Goal: Transaction & Acquisition: Obtain resource

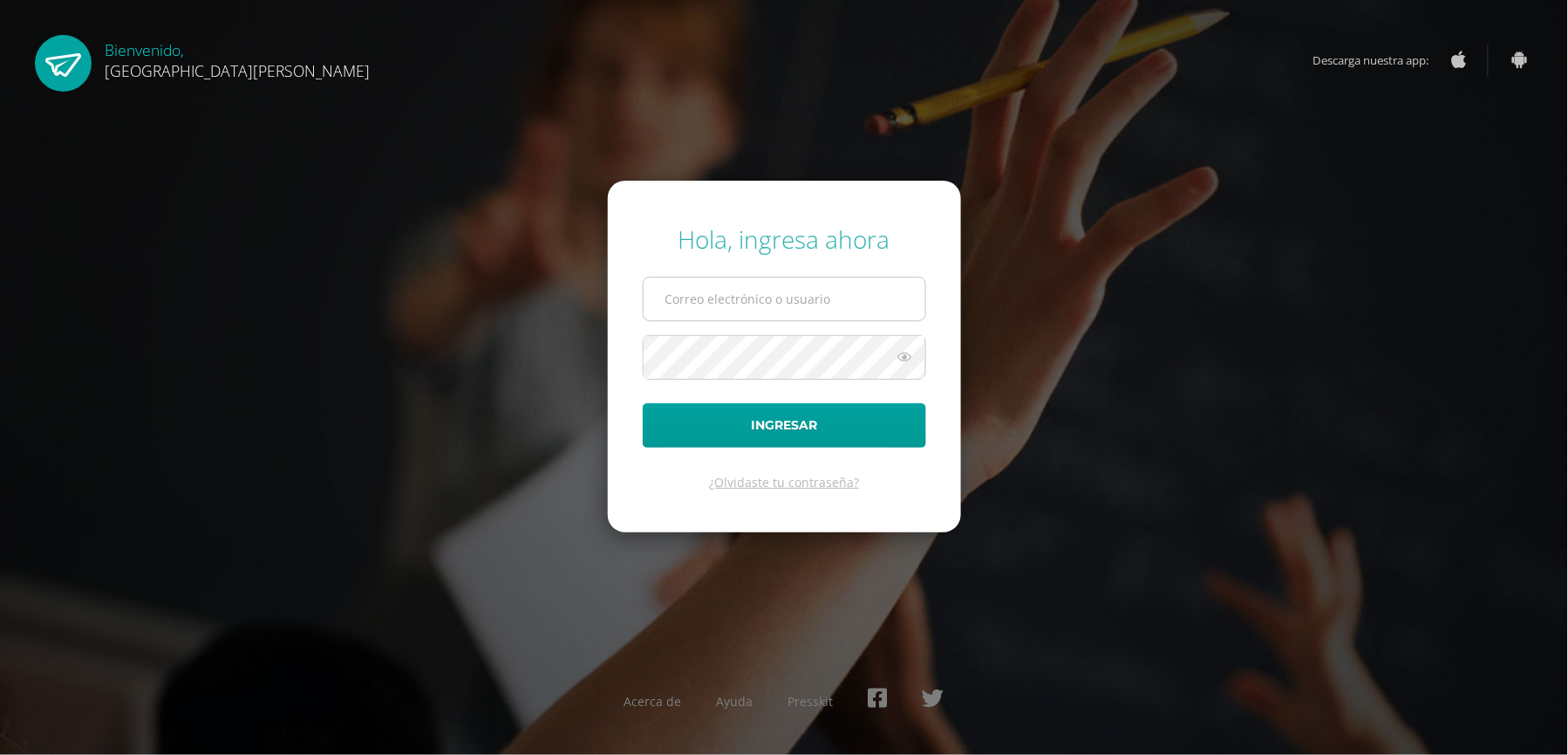
click at [786, 305] on input "text" at bounding box center [785, 299] width 282 height 43
type input "[EMAIL_ADDRESS][DOMAIN_NAME]"
click at [440, 408] on div "Hola, ingresa ahora valeriaalmeda@colegiomontemaria.edu.gt Ingresar ¿Olvidaste …" at bounding box center [784, 377] width 1125 height 337
click at [741, 531] on form "Hola, ingresa ahora valeriaalmeda@colegiomontemaria.edu.gt Ingresar ¿Olvidaste …" at bounding box center [785, 356] width 353 height 350
click at [856, 301] on input "[EMAIL_ADDRESS][DOMAIN_NAME]" at bounding box center [785, 299] width 282 height 43
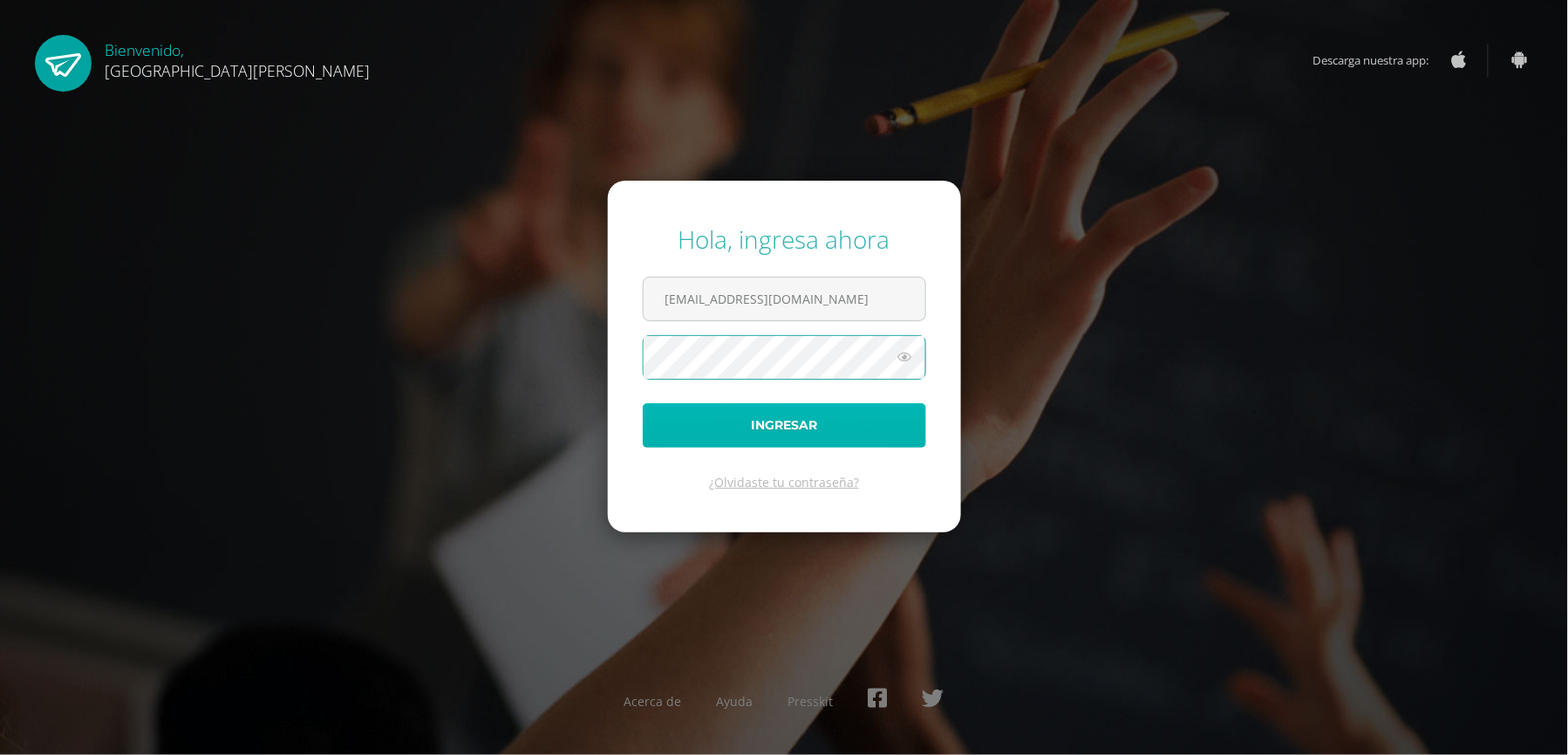
click at [685, 431] on button "Ingresar" at bounding box center [785, 425] width 284 height 44
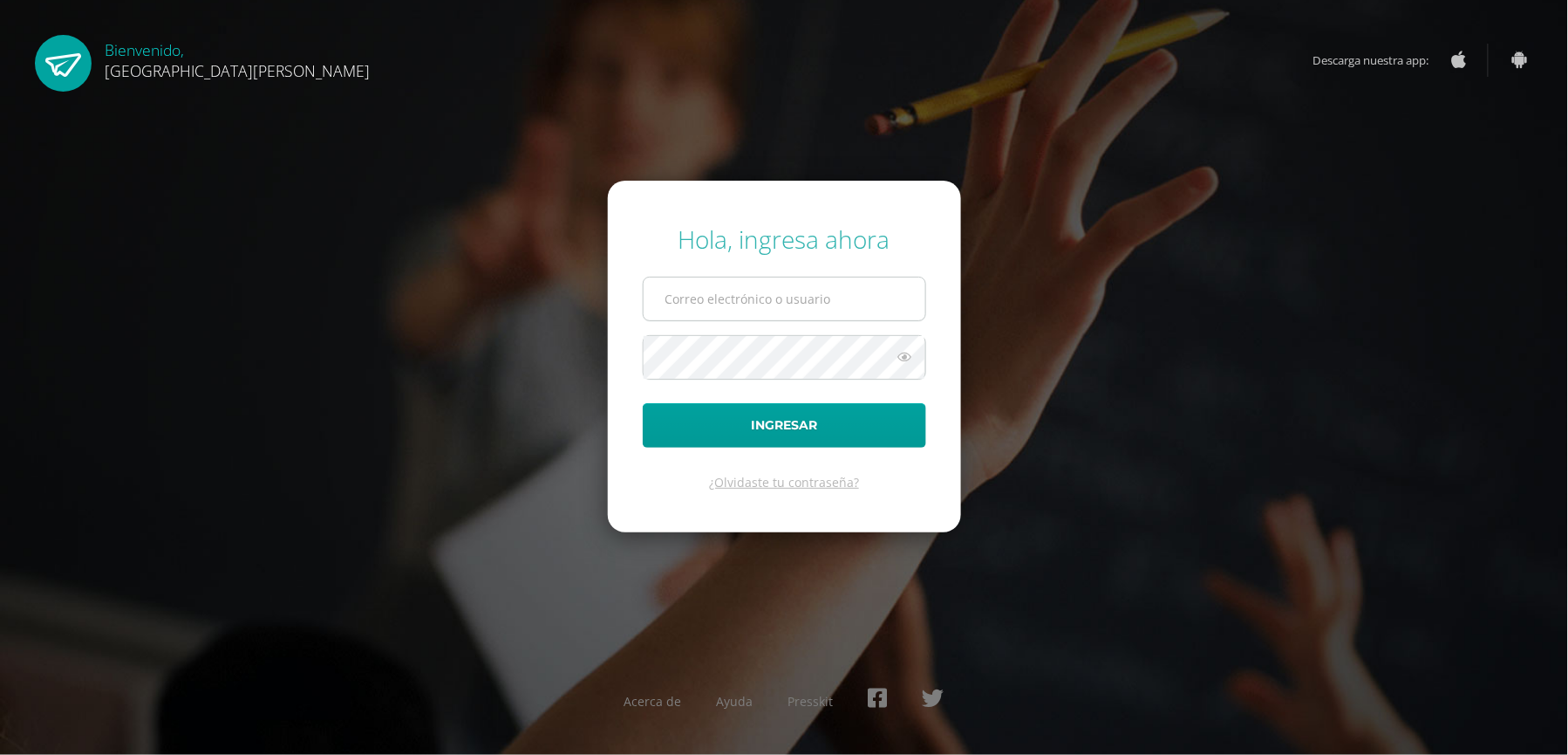
click at [794, 291] on input "text" at bounding box center [785, 299] width 282 height 43
type input "valeriaalmeda@colegiomontemaria.edu.gt"
click at [926, 515] on form "Hola, ingresa ahora valeriaalmeda@colegiomontemaria.edu.gt Ingresar ¿Olvidaste …" at bounding box center [785, 356] width 353 height 350
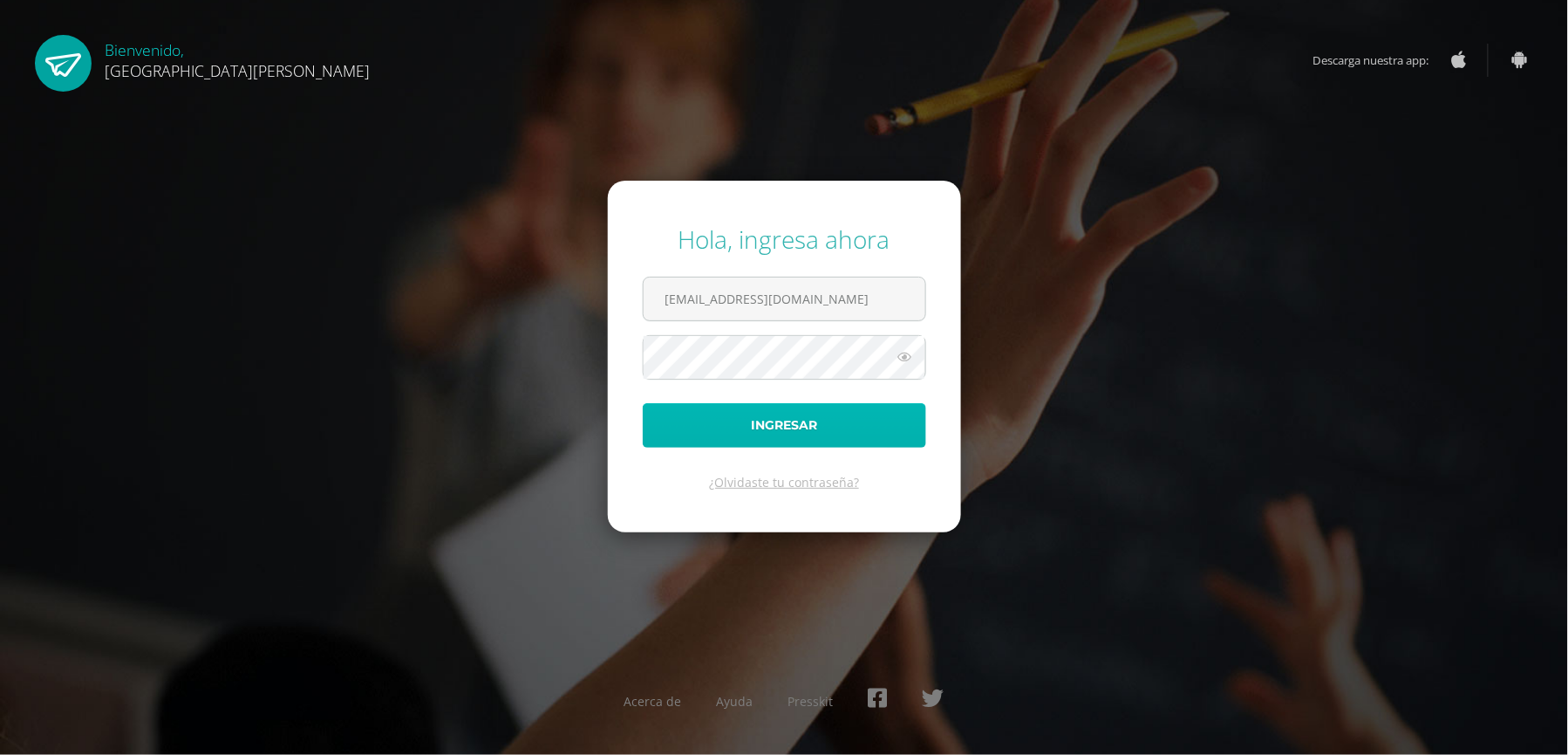
click at [747, 427] on button "Ingresar" at bounding box center [785, 425] width 284 height 44
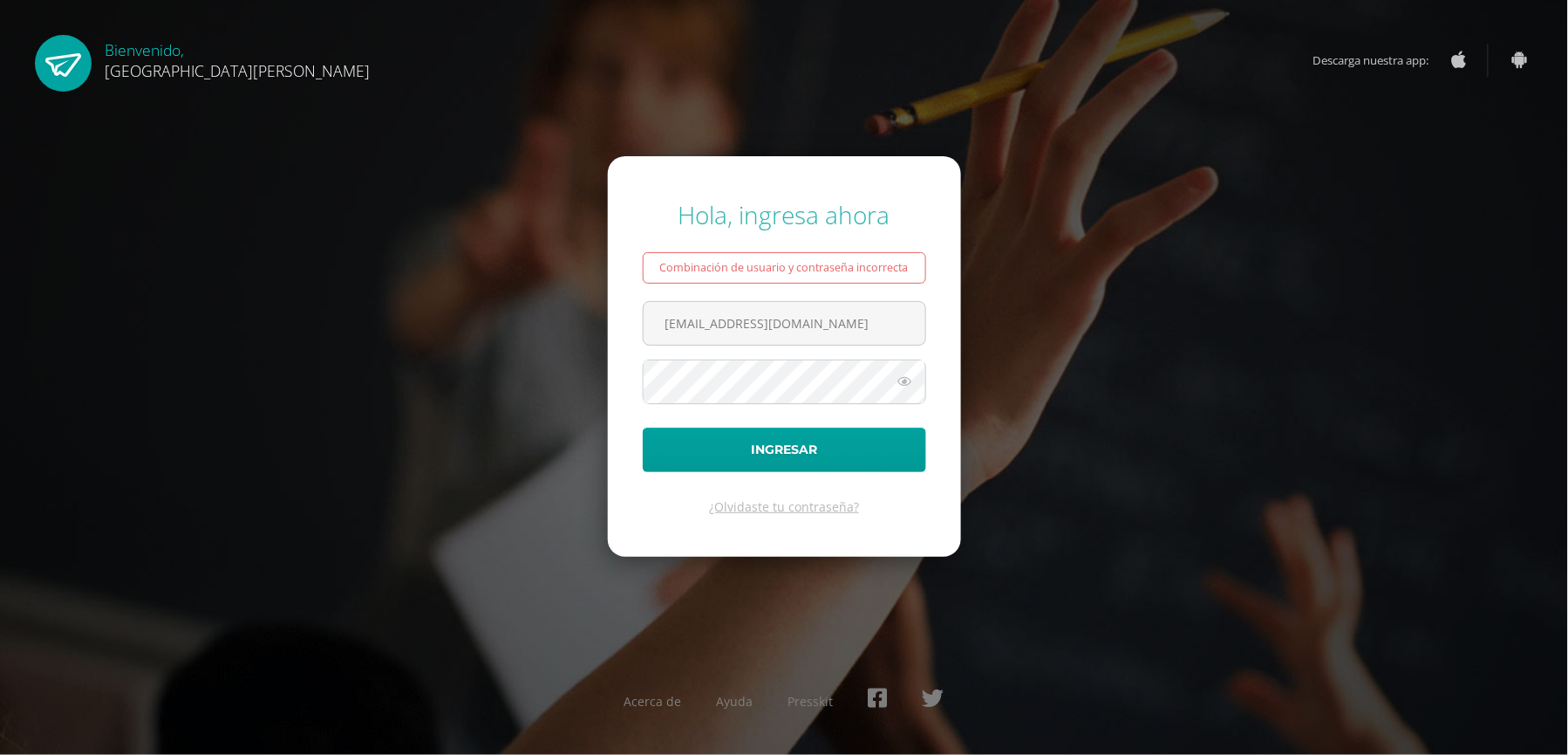
click at [900, 381] on icon at bounding box center [906, 381] width 23 height 21
click at [900, 381] on icon at bounding box center [905, 381] width 25 height 21
click at [900, 381] on icon at bounding box center [906, 381] width 23 height 21
click at [726, 445] on button "Ingresar" at bounding box center [785, 450] width 284 height 44
click at [909, 332] on input "valeriaalmeda@colegiomontemaria.edu.gt" at bounding box center [785, 323] width 282 height 43
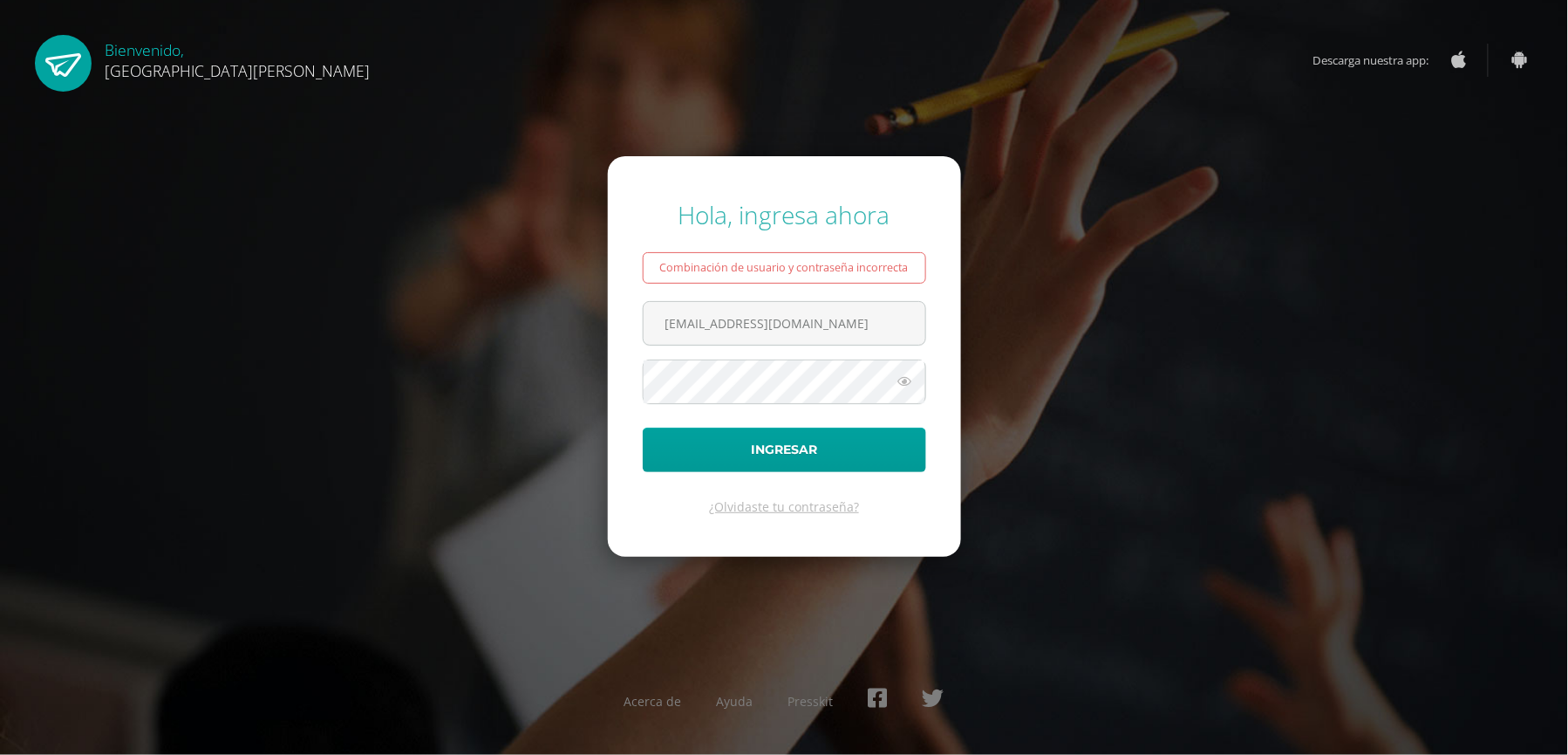
click at [819, 408] on form "Hola, ingresa ahora Combinación de usuario y contraseña incorrecta valeriaalmed…" at bounding box center [785, 356] width 353 height 399
click at [741, 451] on button "Ingresar" at bounding box center [785, 450] width 284 height 44
click at [643, 428] on button "Ingresar" at bounding box center [785, 450] width 284 height 44
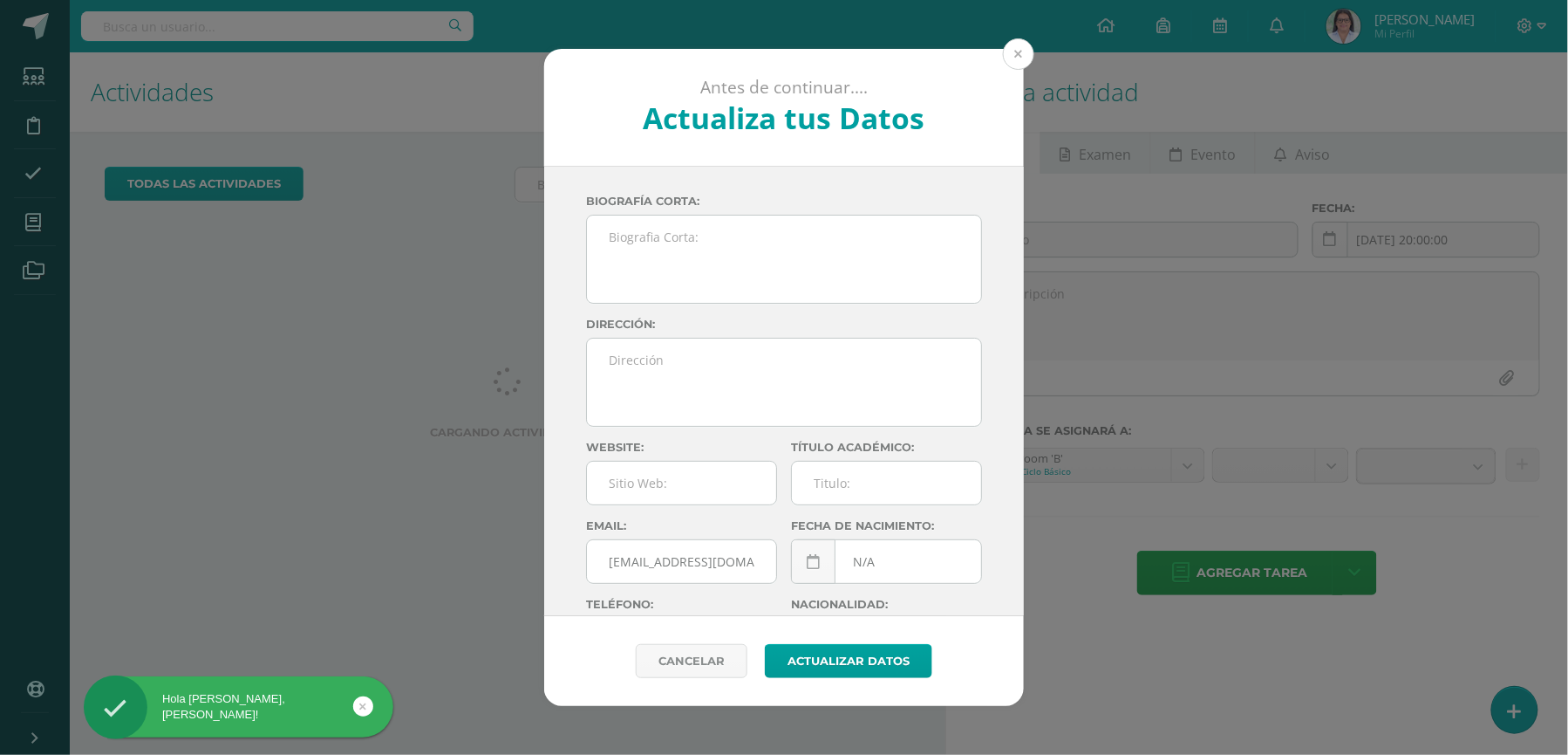
click at [1026, 52] on button at bounding box center [1018, 53] width 31 height 31
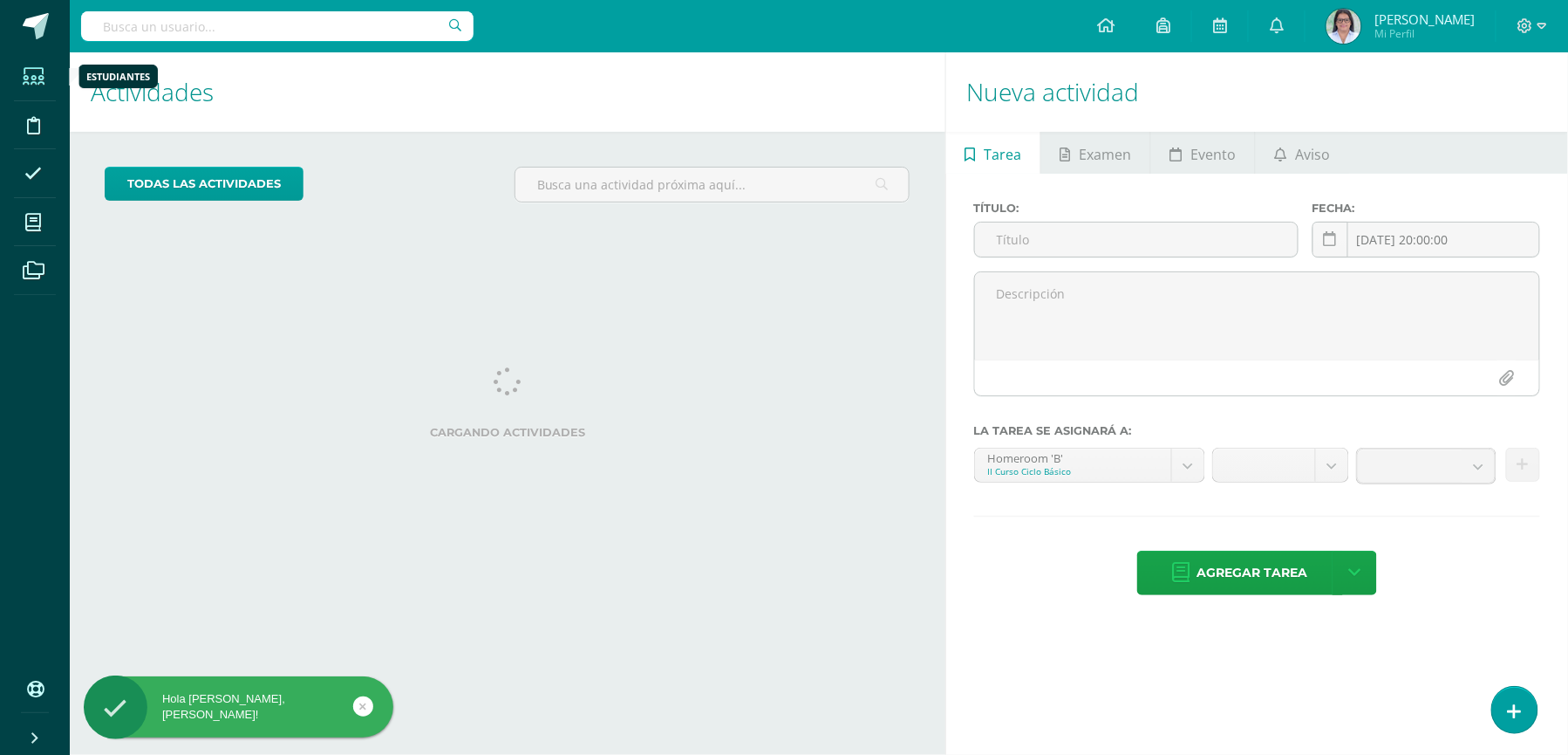
click at [40, 70] on icon at bounding box center [34, 77] width 22 height 18
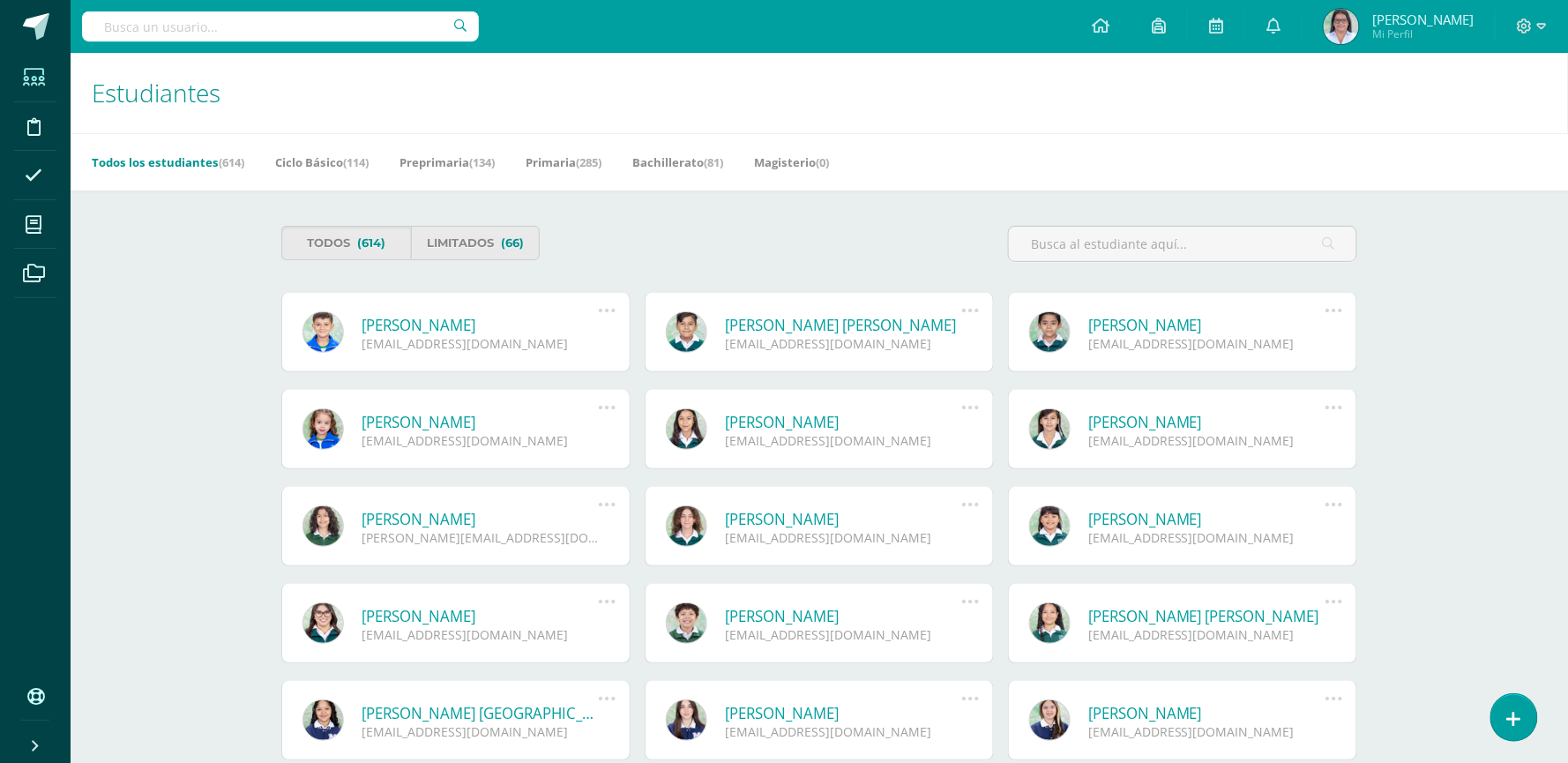
click at [266, 28] on input "text" at bounding box center [280, 26] width 397 height 30
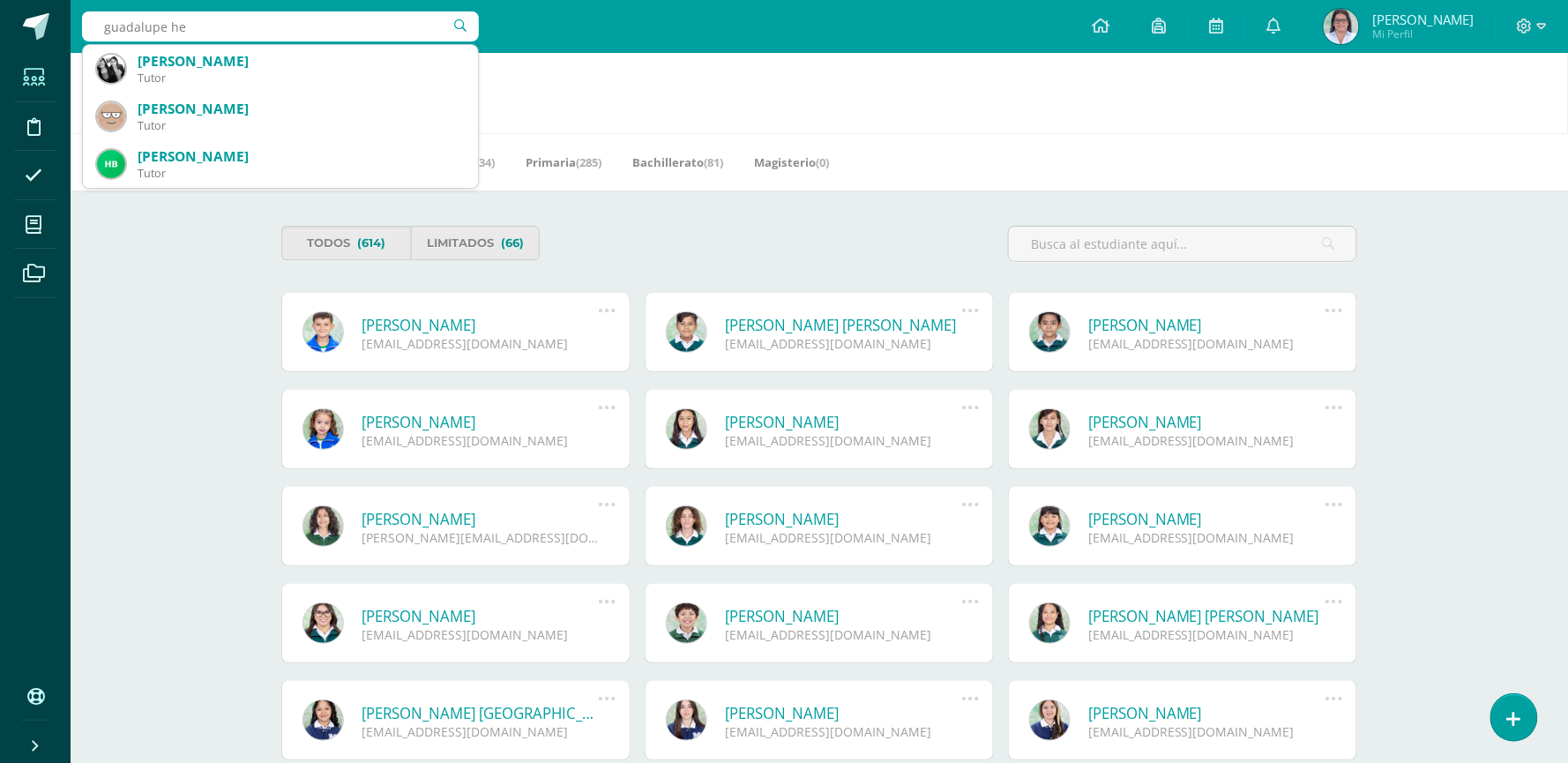
type input "guadalupe her"
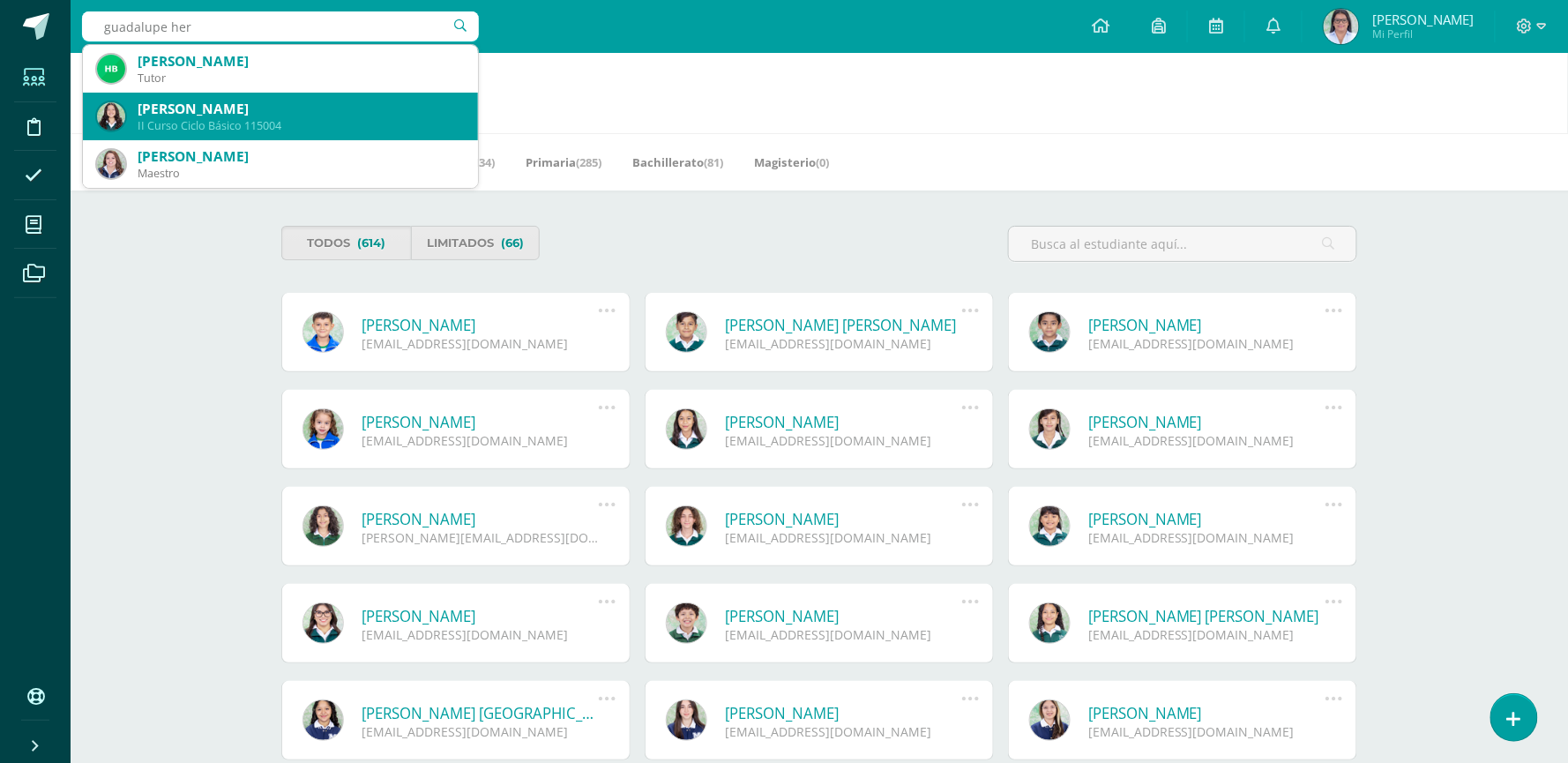
click at [270, 122] on div "II Curso Ciclo Básico 115004" at bounding box center [300, 126] width 326 height 15
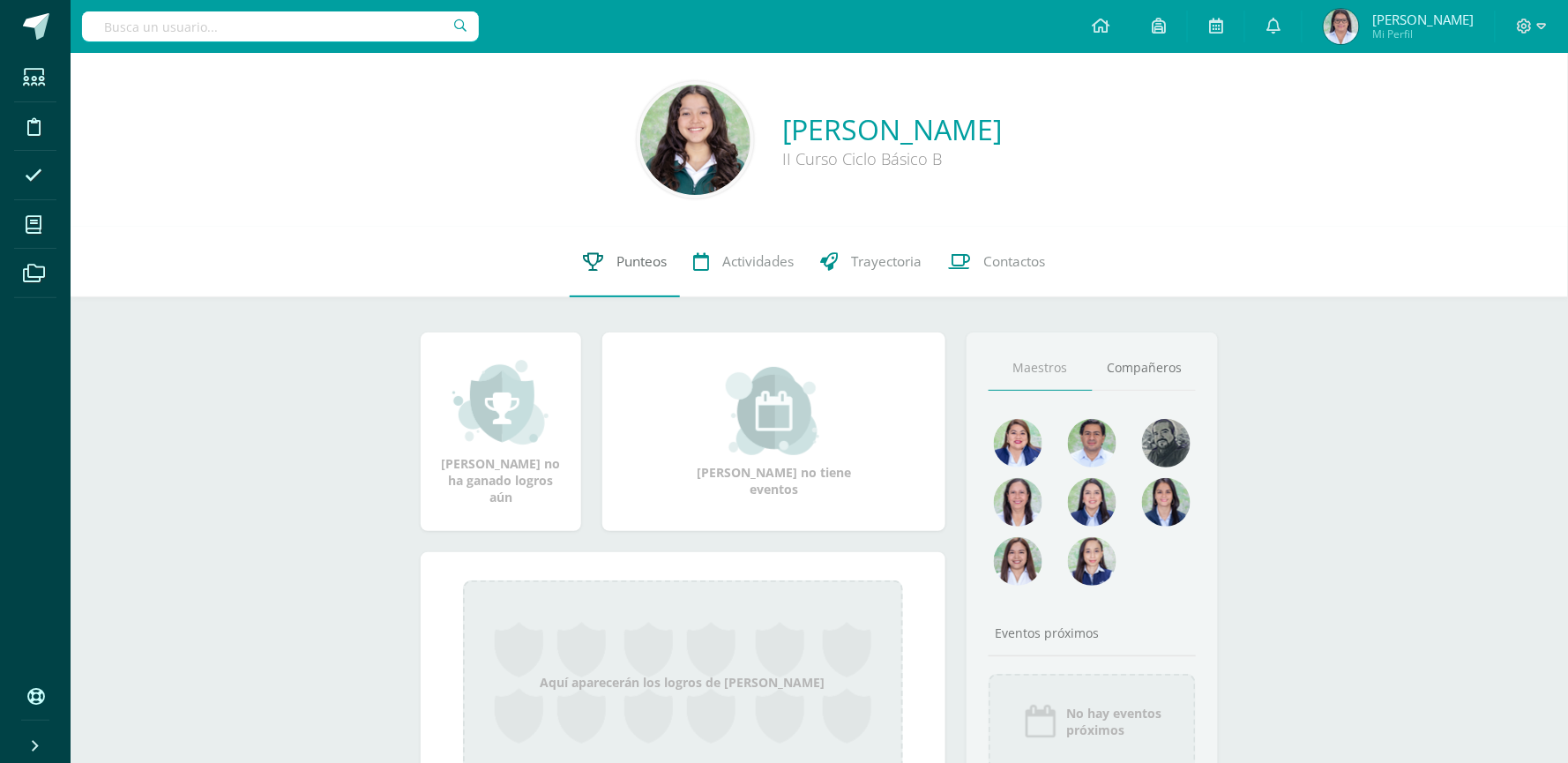
click at [639, 245] on link "Punteos" at bounding box center [624, 262] width 110 height 71
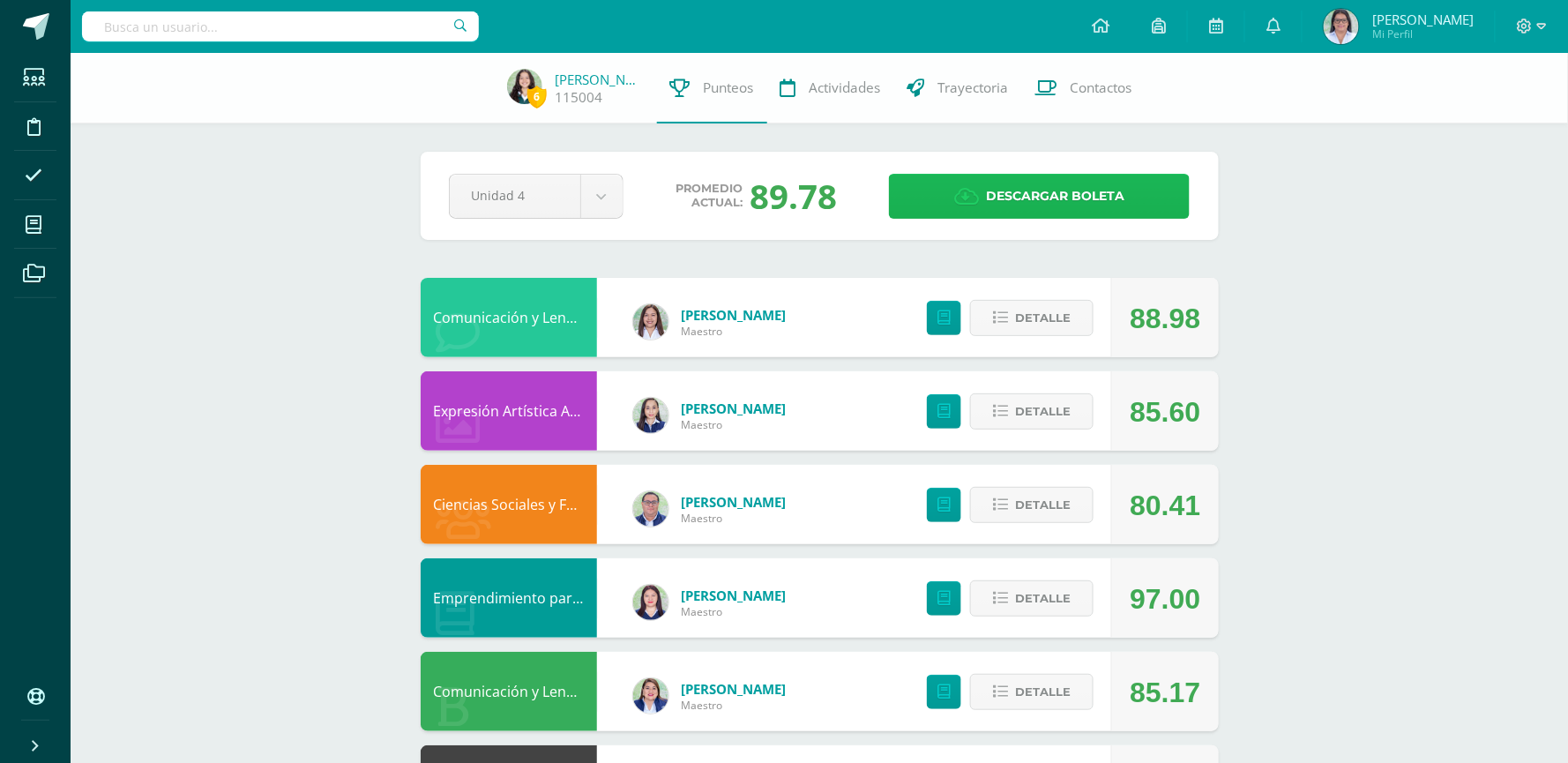
click at [1024, 182] on span "Descargar boleta" at bounding box center [1055, 196] width 138 height 43
click at [435, 9] on div at bounding box center [280, 26] width 397 height 53
click at [432, 20] on input "text" at bounding box center [280, 26] width 397 height 30
type input "yaiza lara"
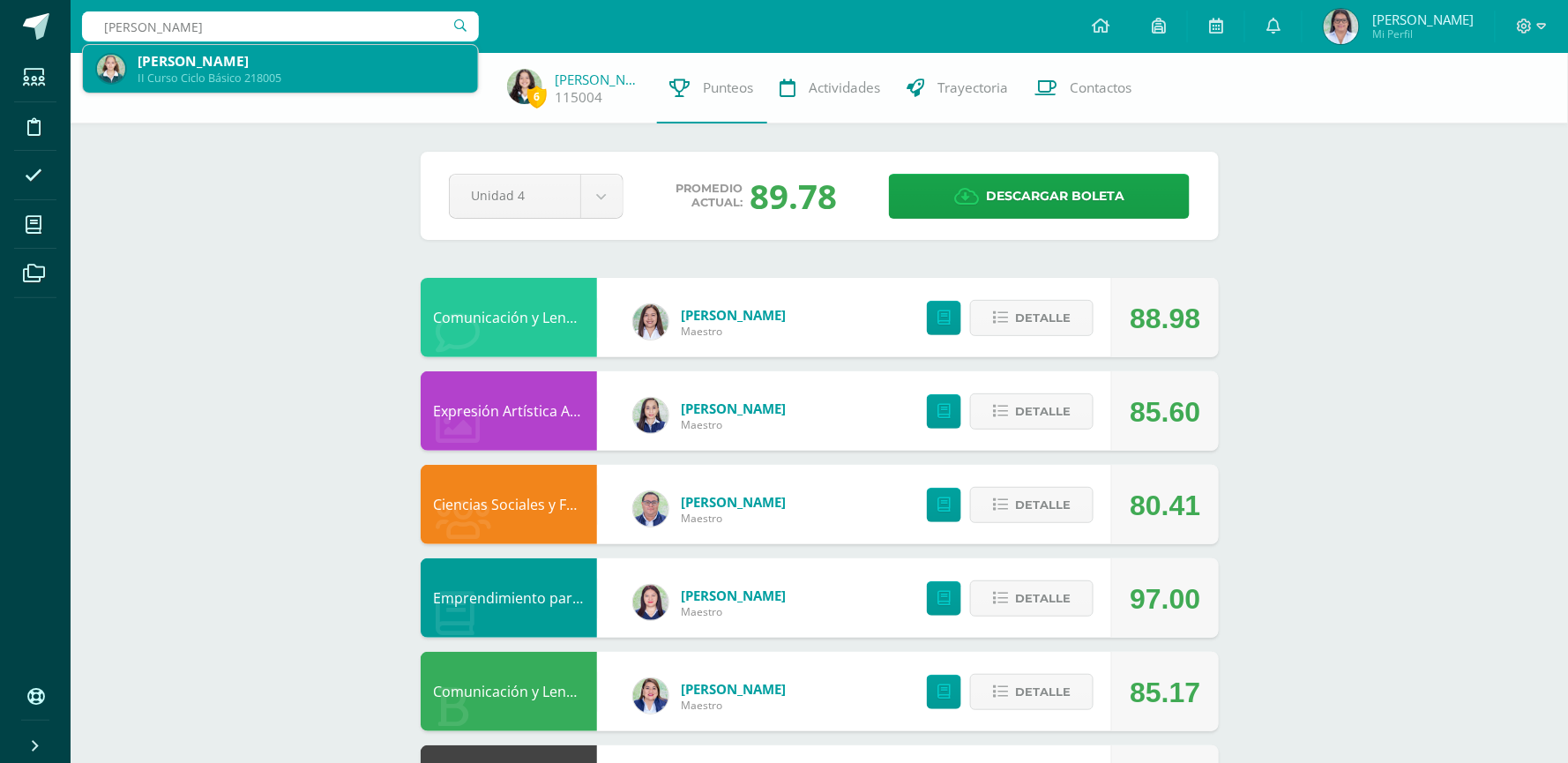
click at [372, 71] on div "II Curso Ciclo Básico 218005" at bounding box center [300, 78] width 326 height 15
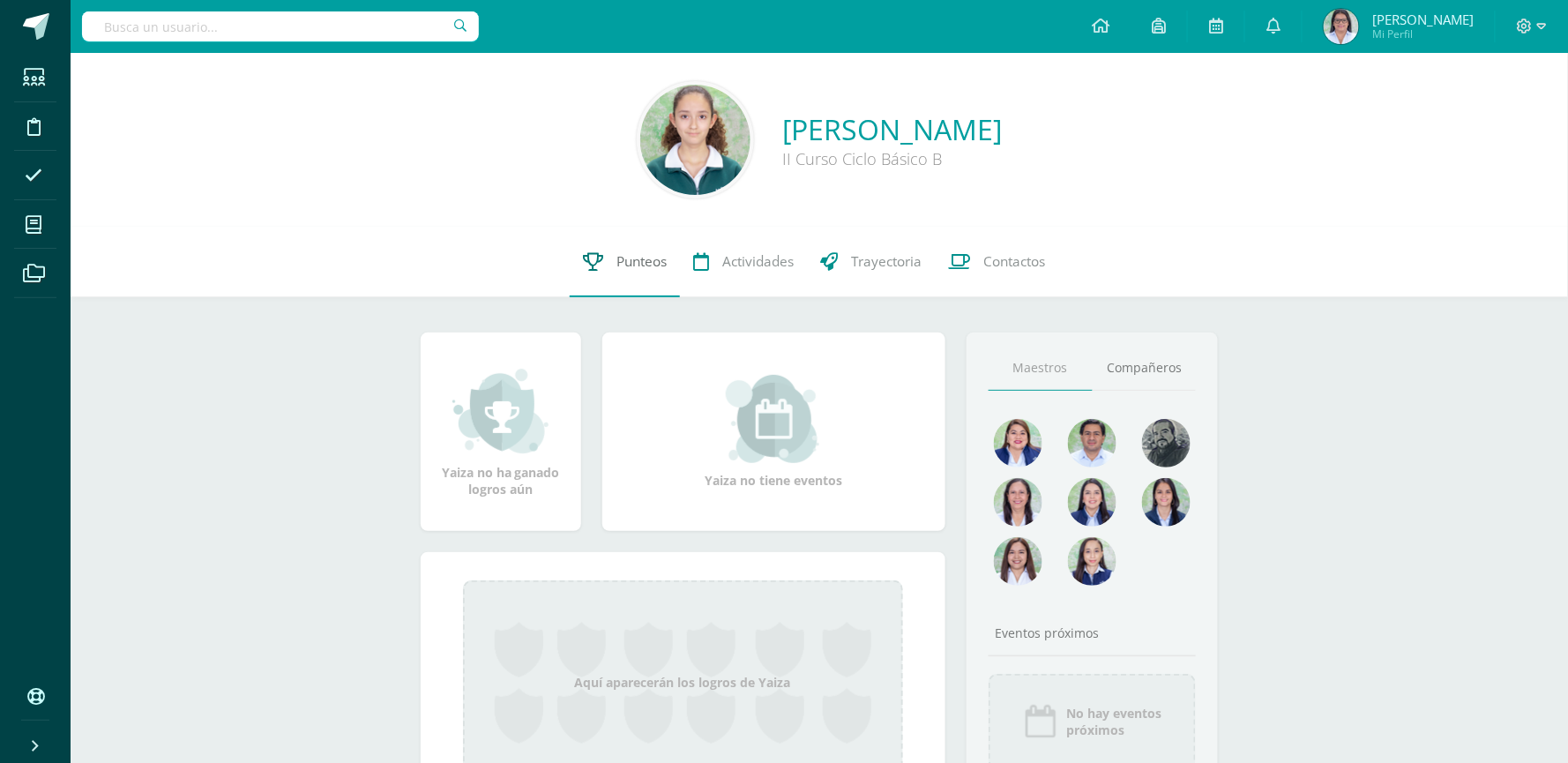
click at [617, 255] on span "Punteos" at bounding box center [642, 261] width 50 height 19
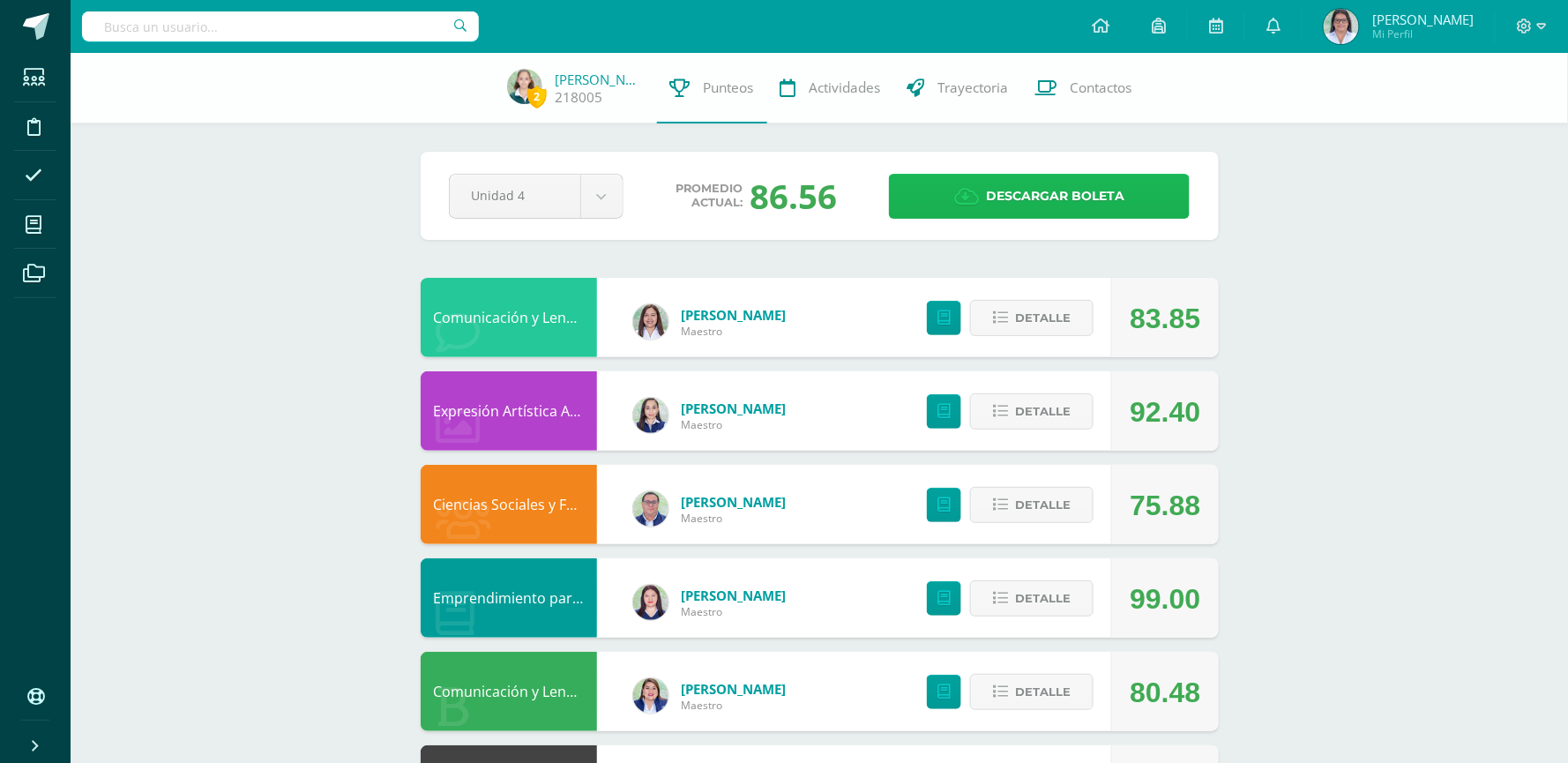
click at [1101, 190] on span "Descargar boleta" at bounding box center [1055, 196] width 138 height 43
click at [351, 28] on input "text" at bounding box center [280, 26] width 397 height 30
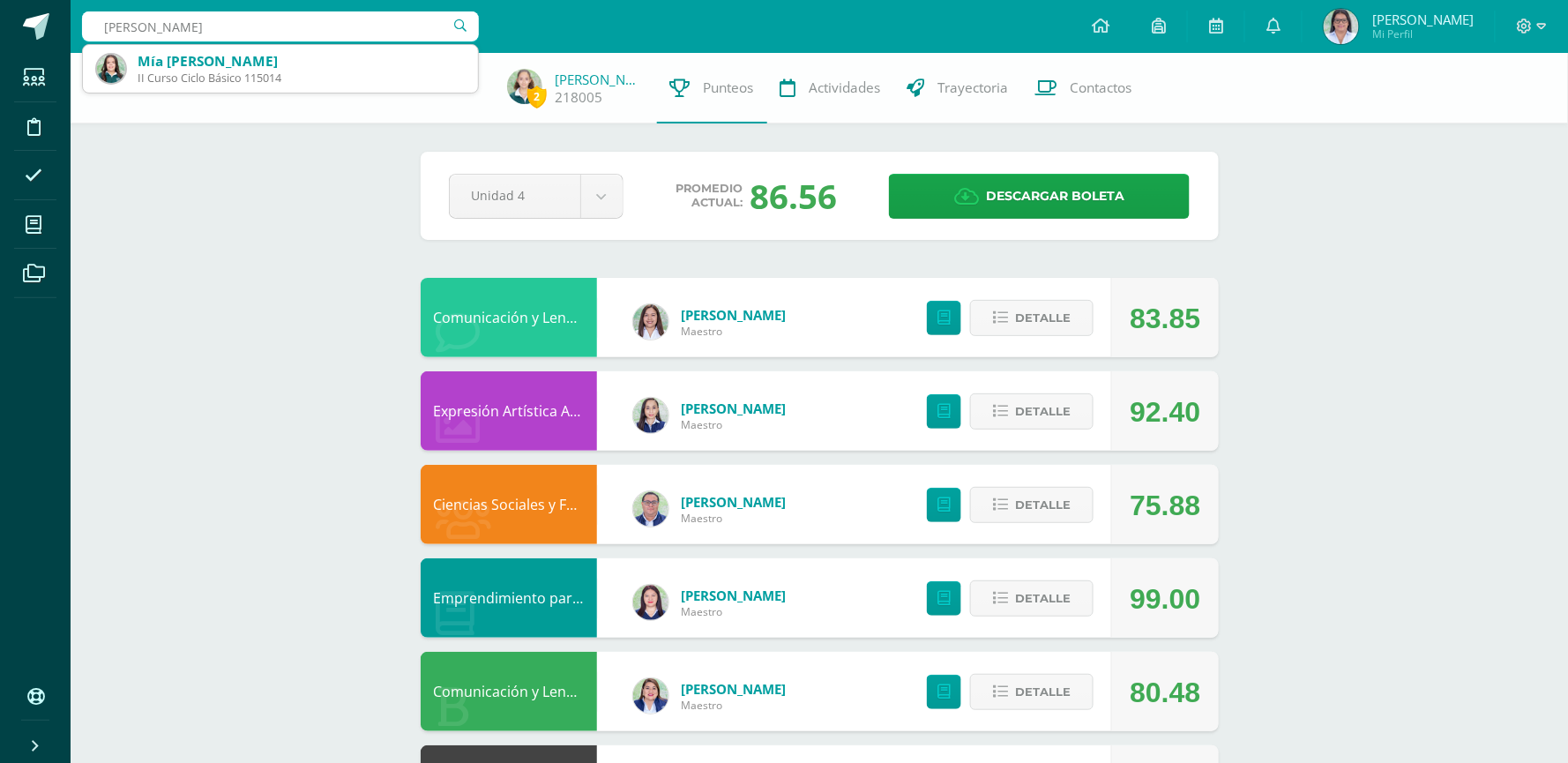
type input "mia barrios"
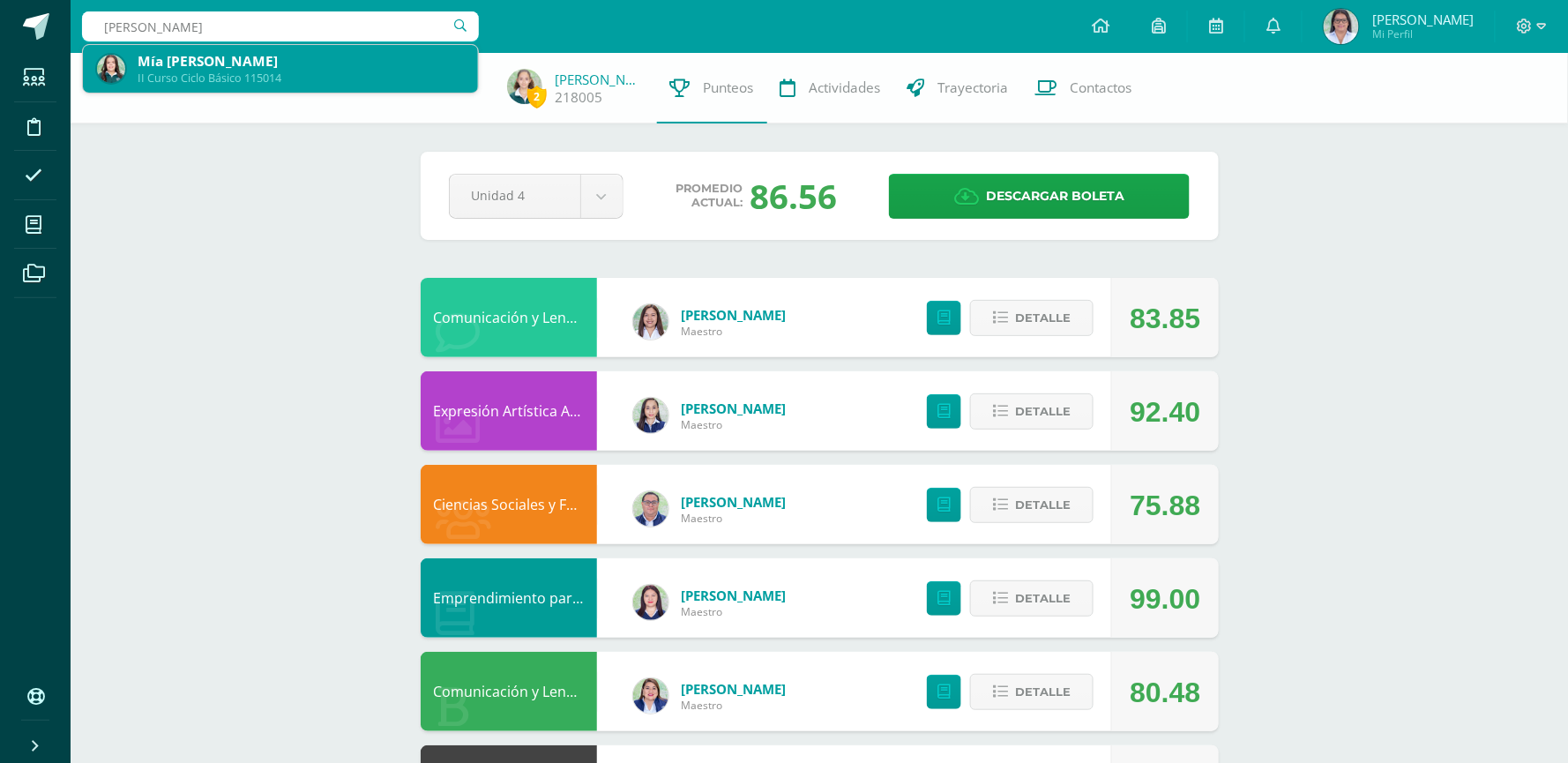
click at [300, 75] on div "II Curso Ciclo Básico 115014" at bounding box center [300, 78] width 326 height 15
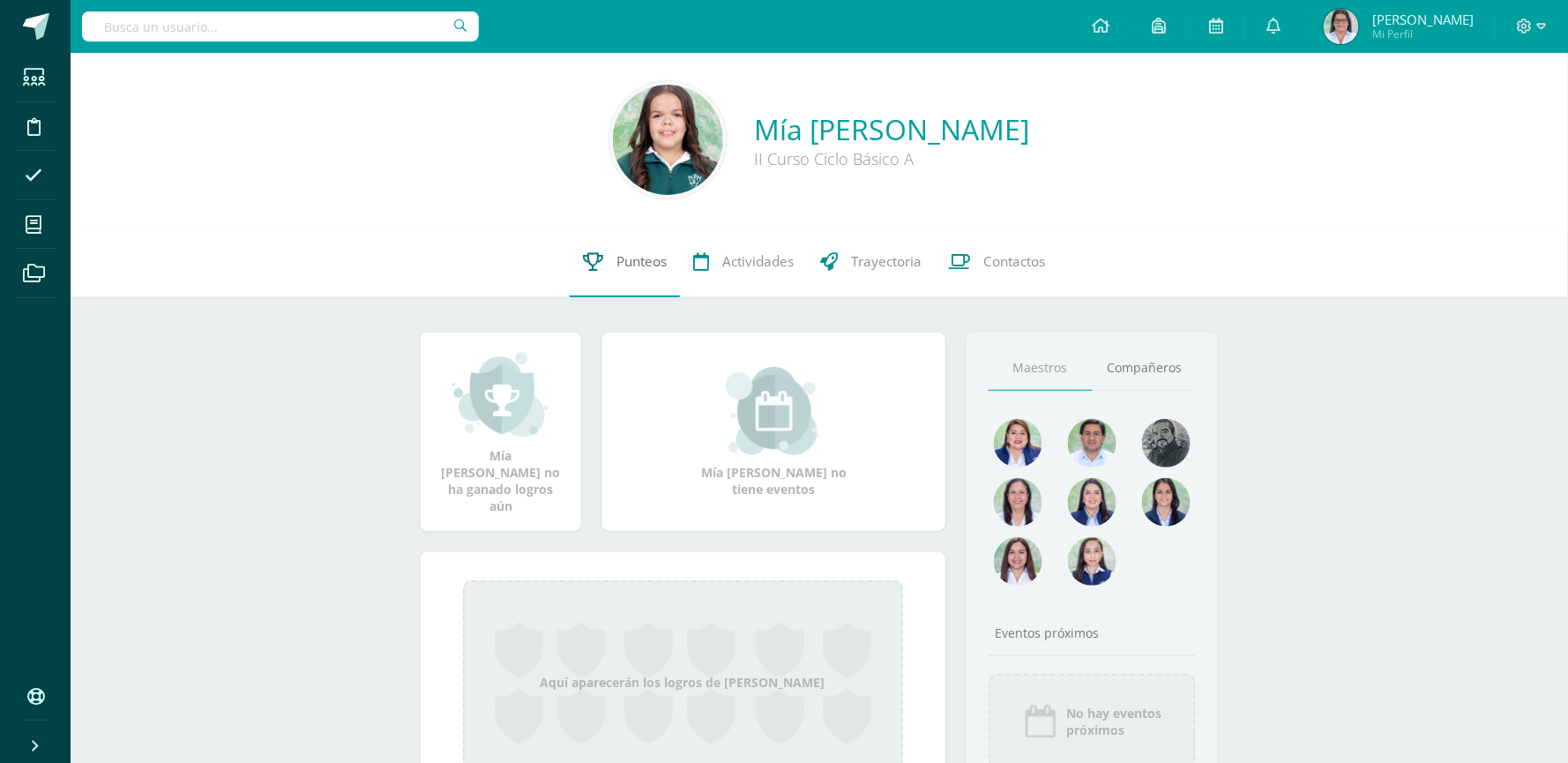
click at [617, 265] on span "Punteos" at bounding box center [642, 261] width 50 height 19
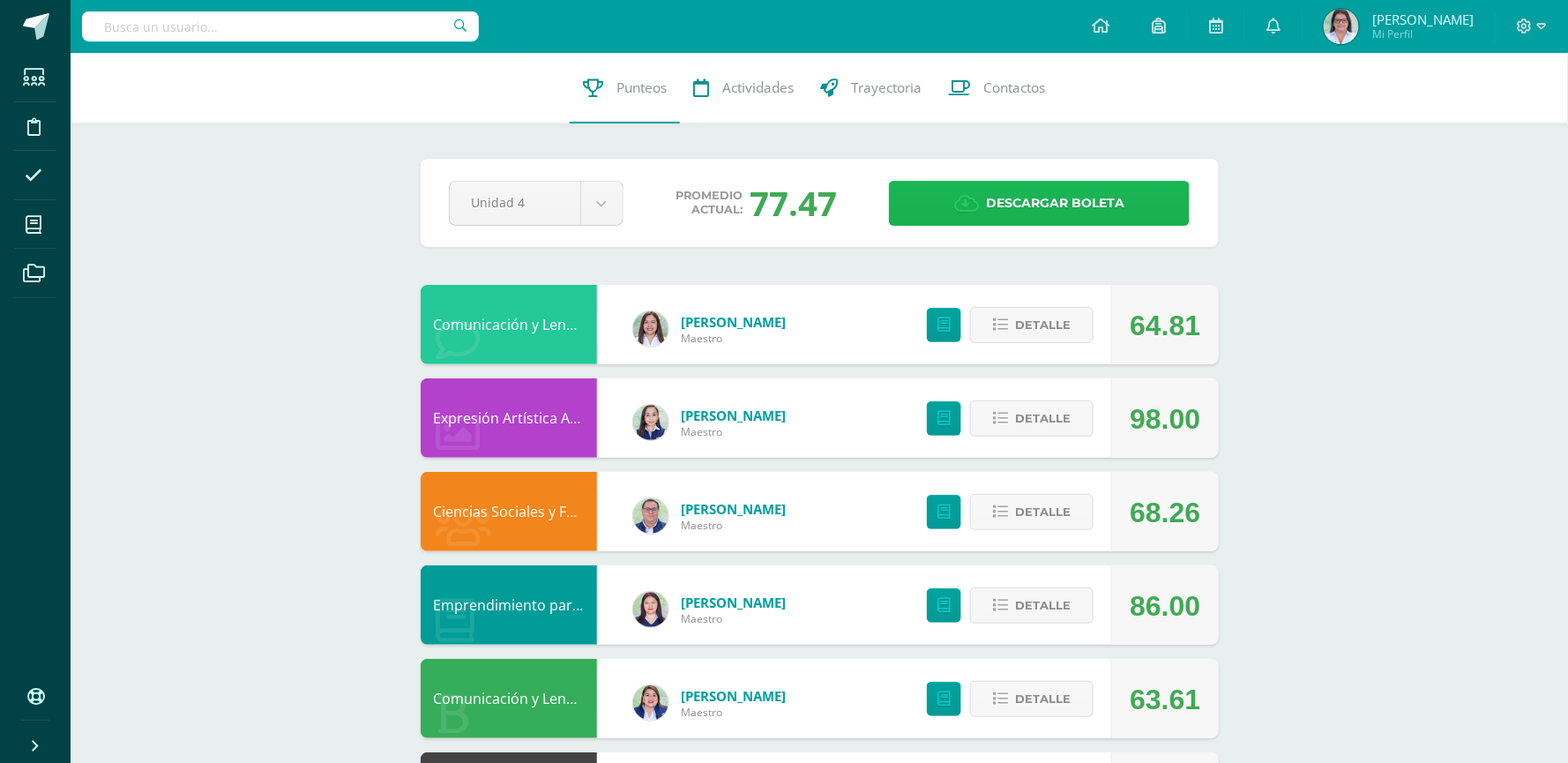
click at [1118, 204] on span "Descargar boleta" at bounding box center [1055, 204] width 138 height 43
click at [299, 22] on input "text" at bounding box center [280, 26] width 397 height 30
click at [300, 25] on input "text" at bounding box center [280, 26] width 397 height 30
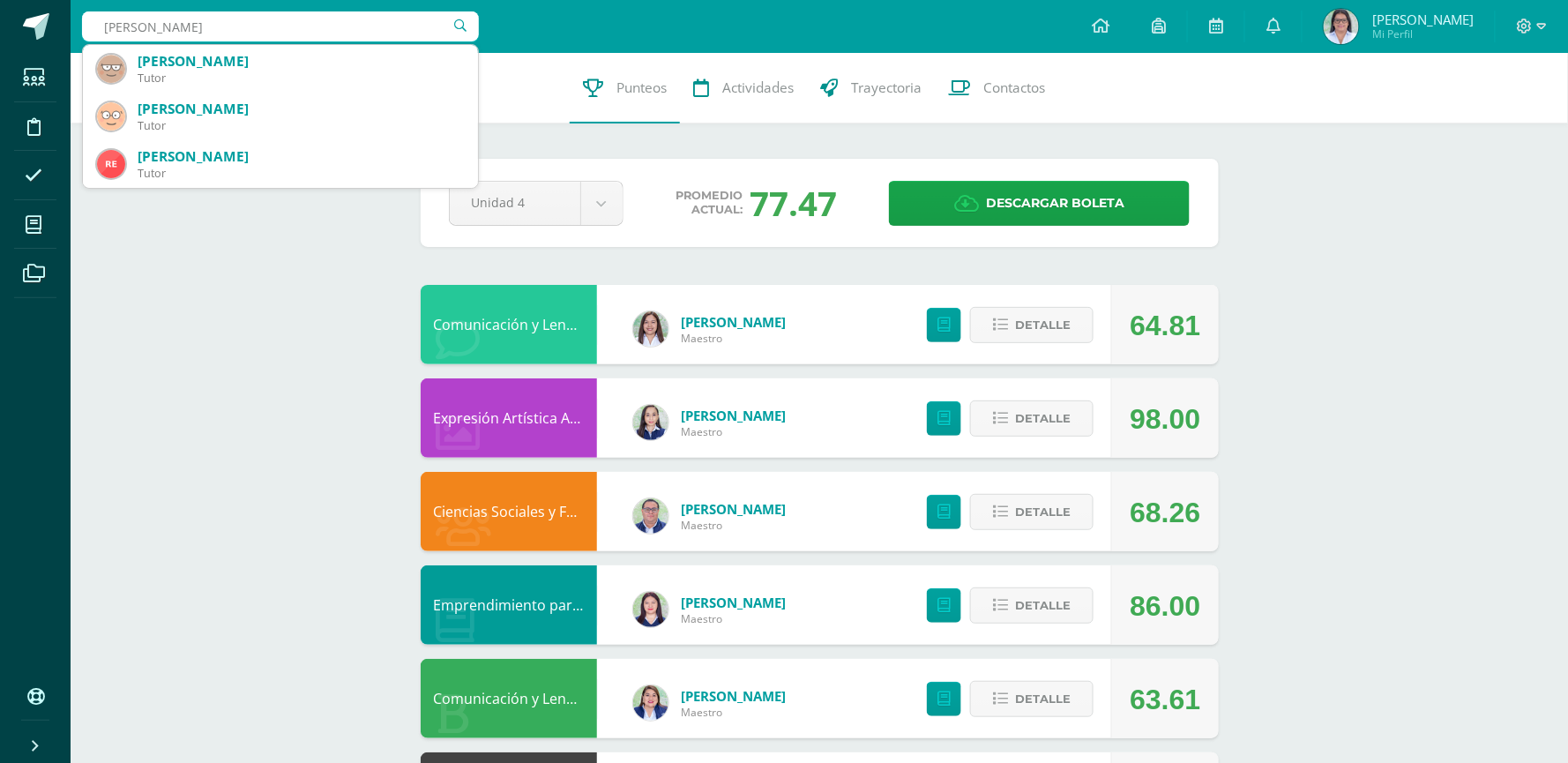
type input "elizabeth alexa"
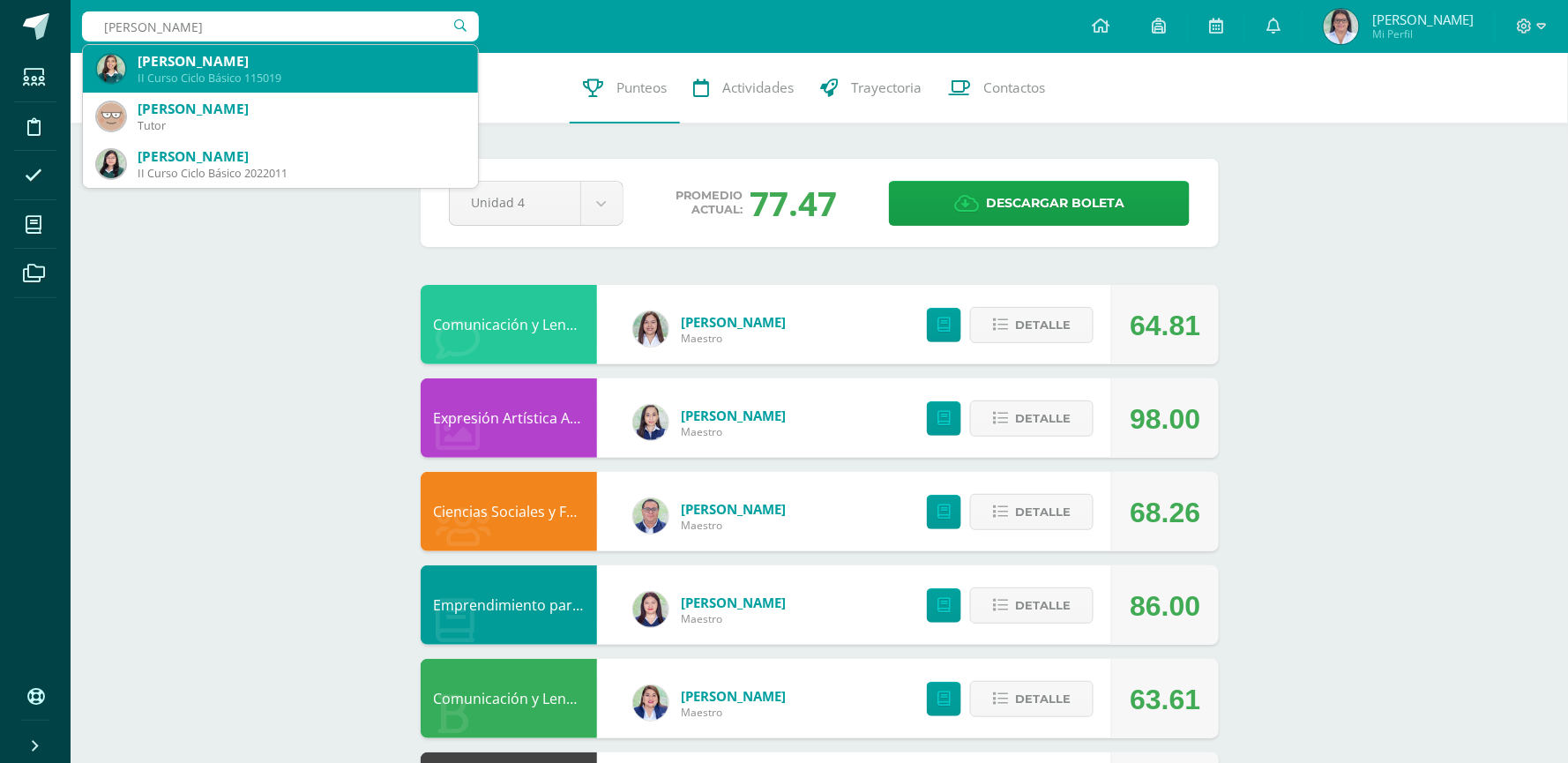
click at [209, 71] on div "II Curso Ciclo Básico 115019" at bounding box center [300, 78] width 326 height 15
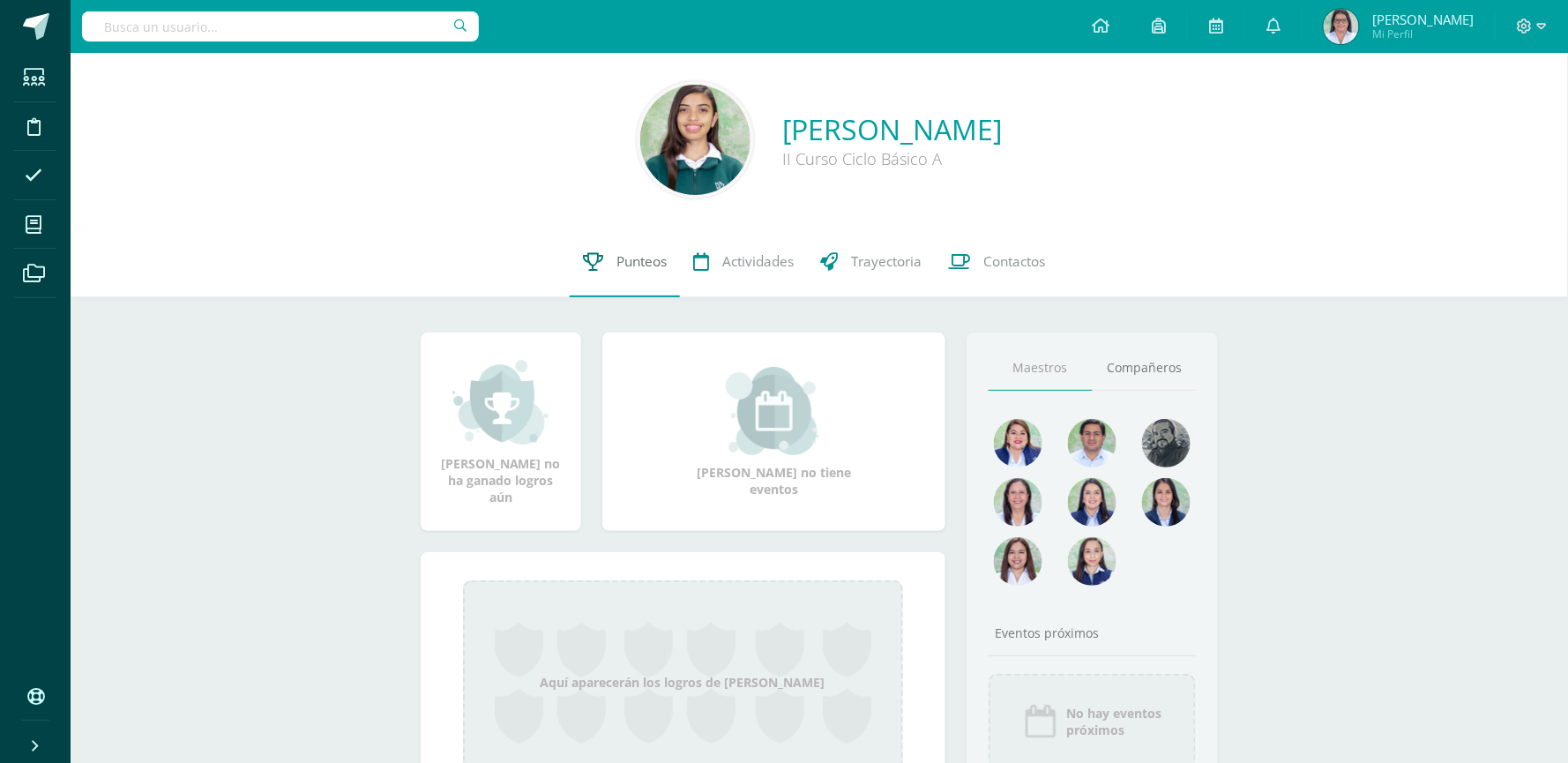
click at [642, 255] on span "Punteos" at bounding box center [642, 261] width 50 height 19
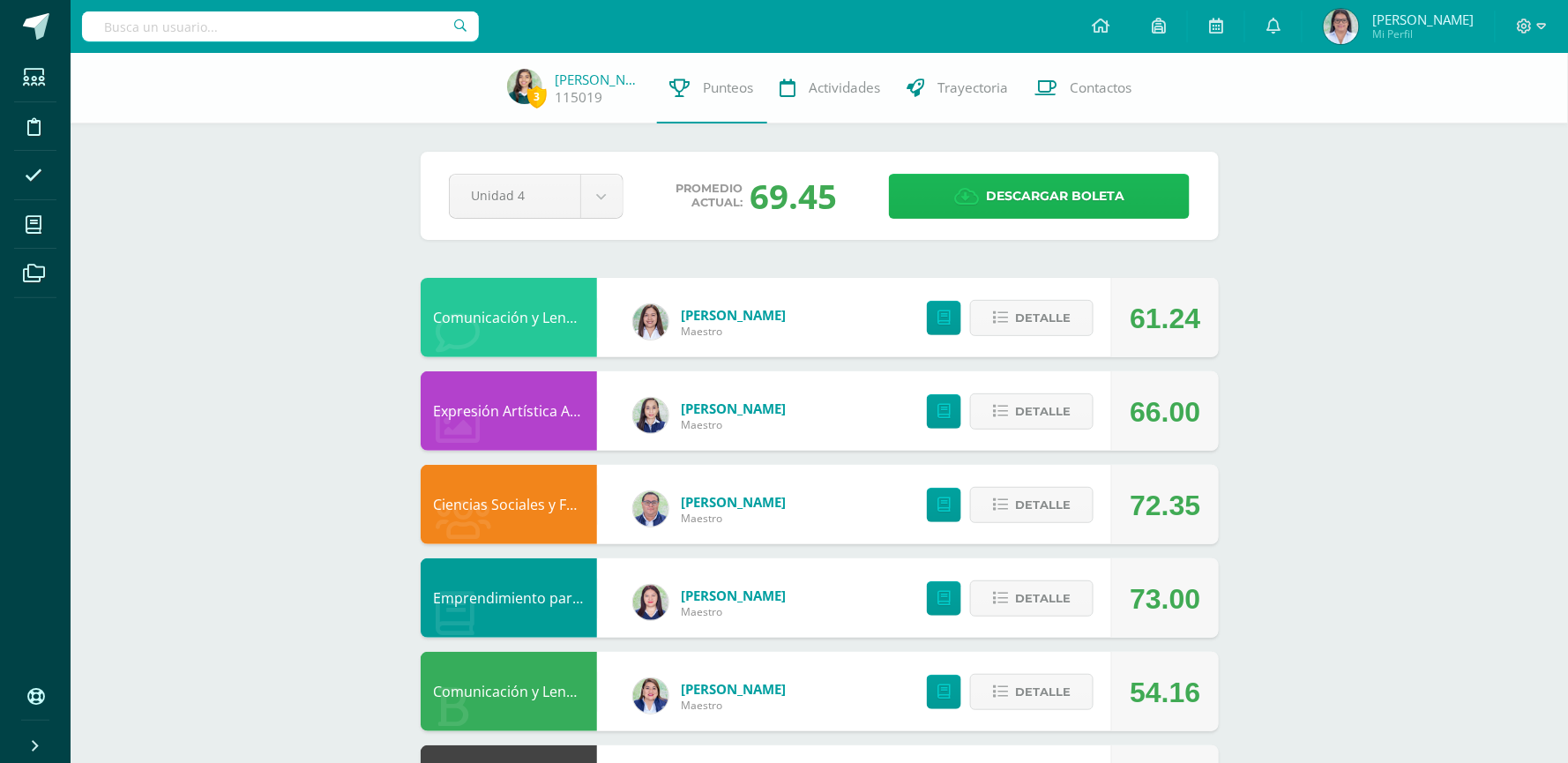
click at [1053, 197] on span "Descargar boleta" at bounding box center [1055, 196] width 138 height 43
click at [337, 27] on input "text" at bounding box center [280, 26] width 397 height 30
type input "camila"
click at [32, 73] on icon at bounding box center [34, 78] width 22 height 18
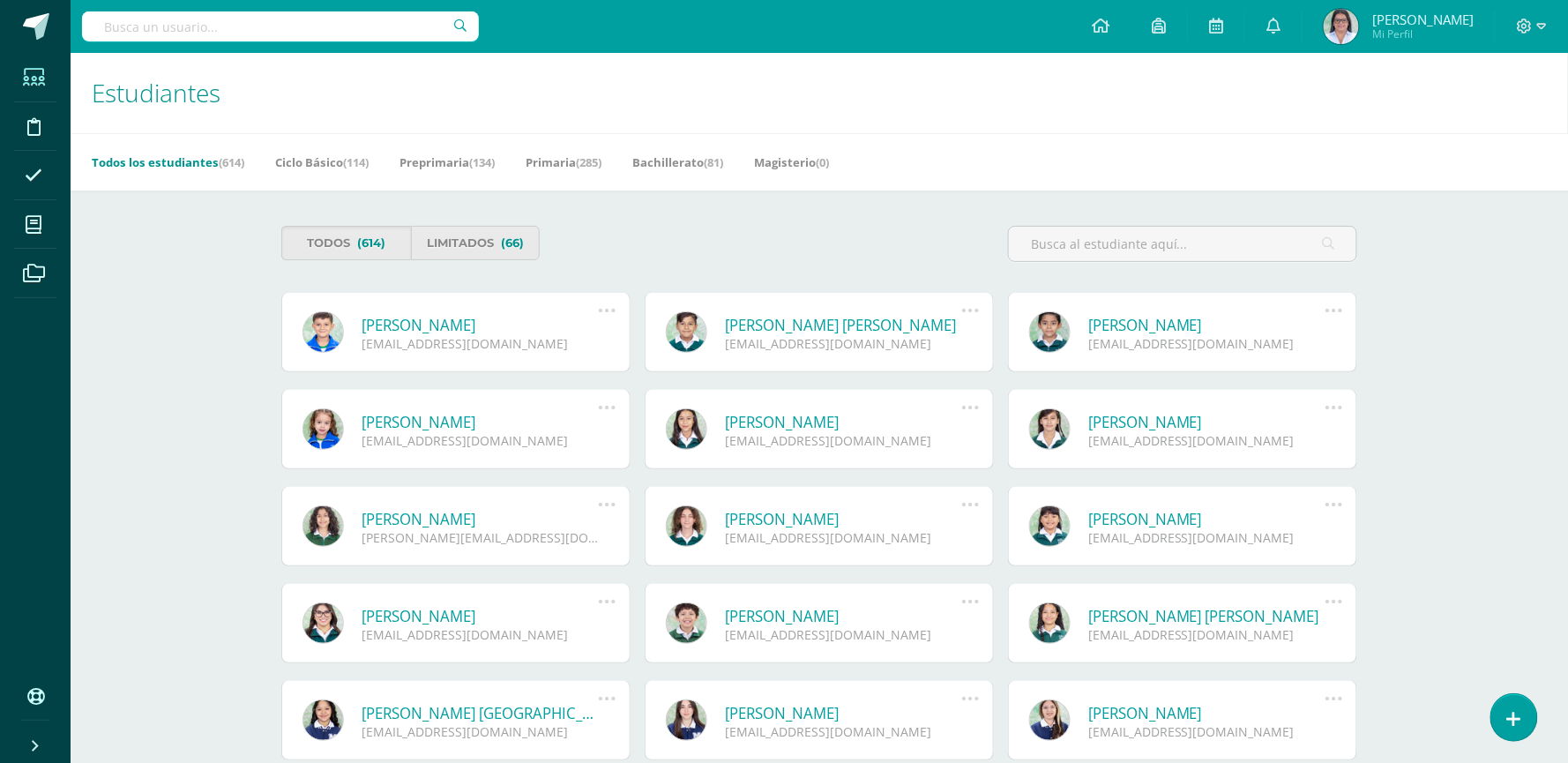
click at [219, 27] on input "text" at bounding box center [280, 26] width 397 height 30
type input "camila fajardo leal"
click at [674, 160] on link "Bachillerato (81)" at bounding box center [677, 161] width 91 height 28
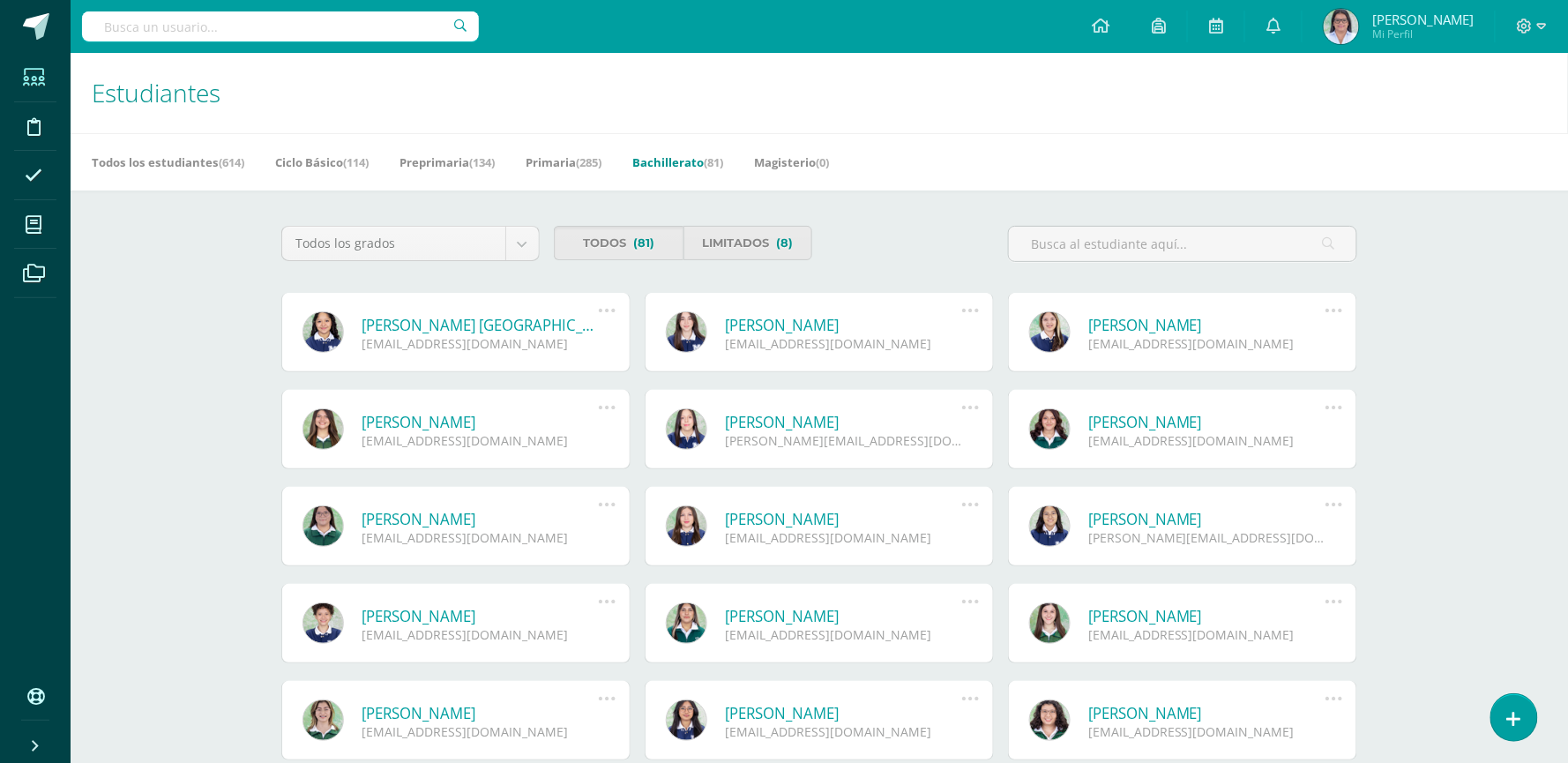
click at [385, 29] on input "text" at bounding box center [280, 26] width 397 height 30
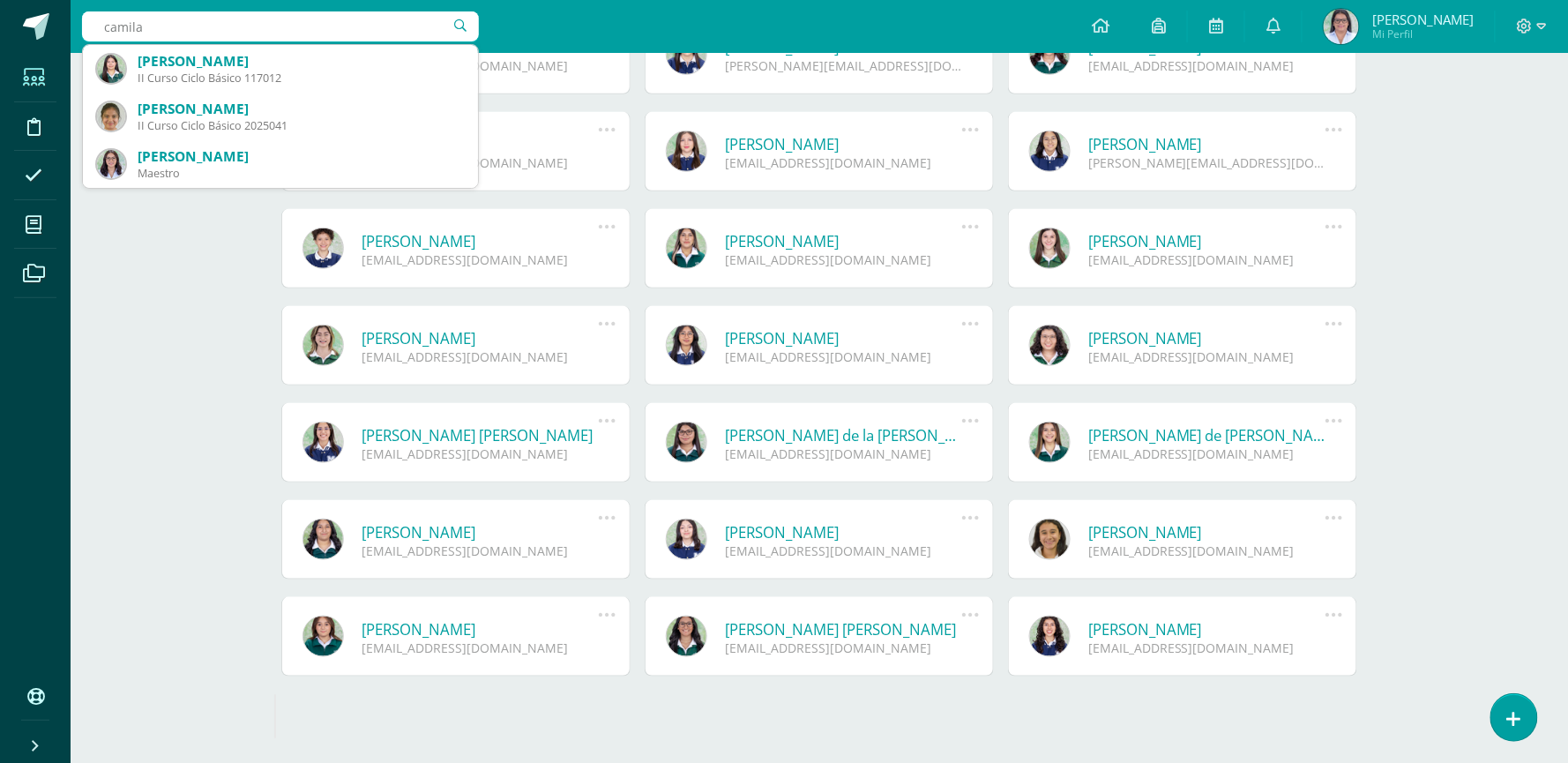
scroll to position [377, 0]
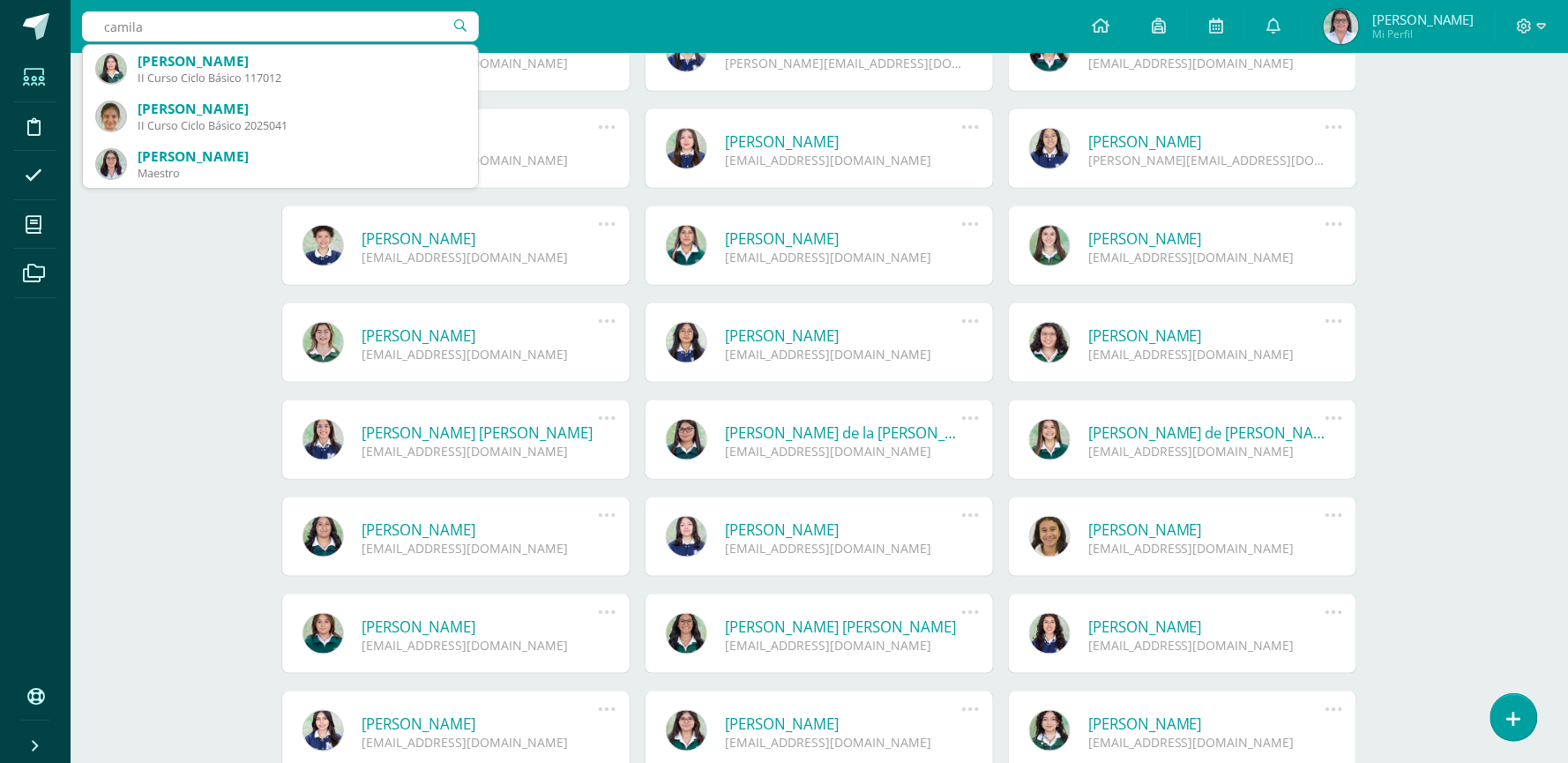
type input "camila"
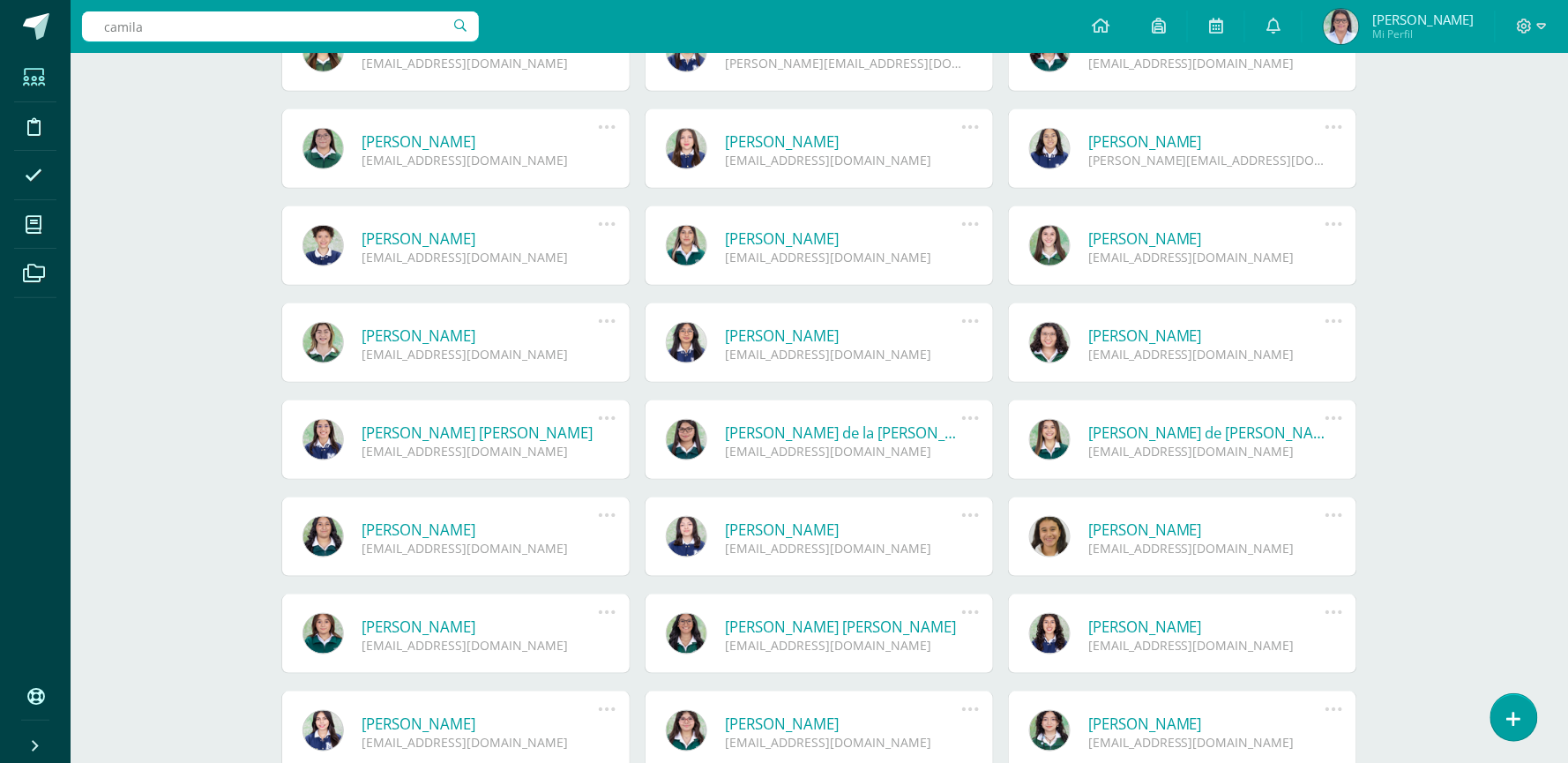
click at [1180, 526] on link "Camila Fajardo Leal" at bounding box center [1207, 529] width 238 height 21
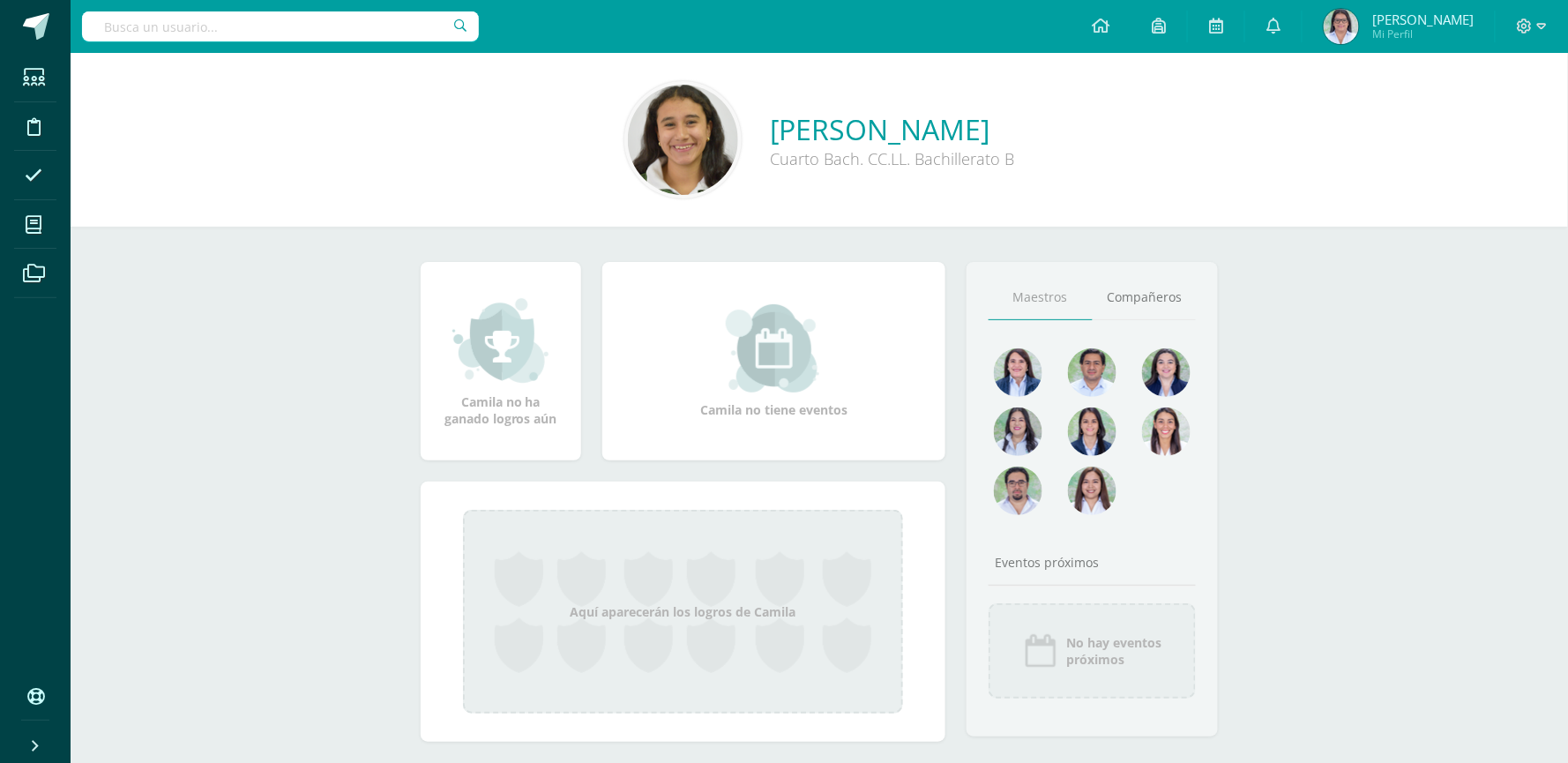
click at [259, 33] on input "text" at bounding box center [280, 26] width 397 height 30
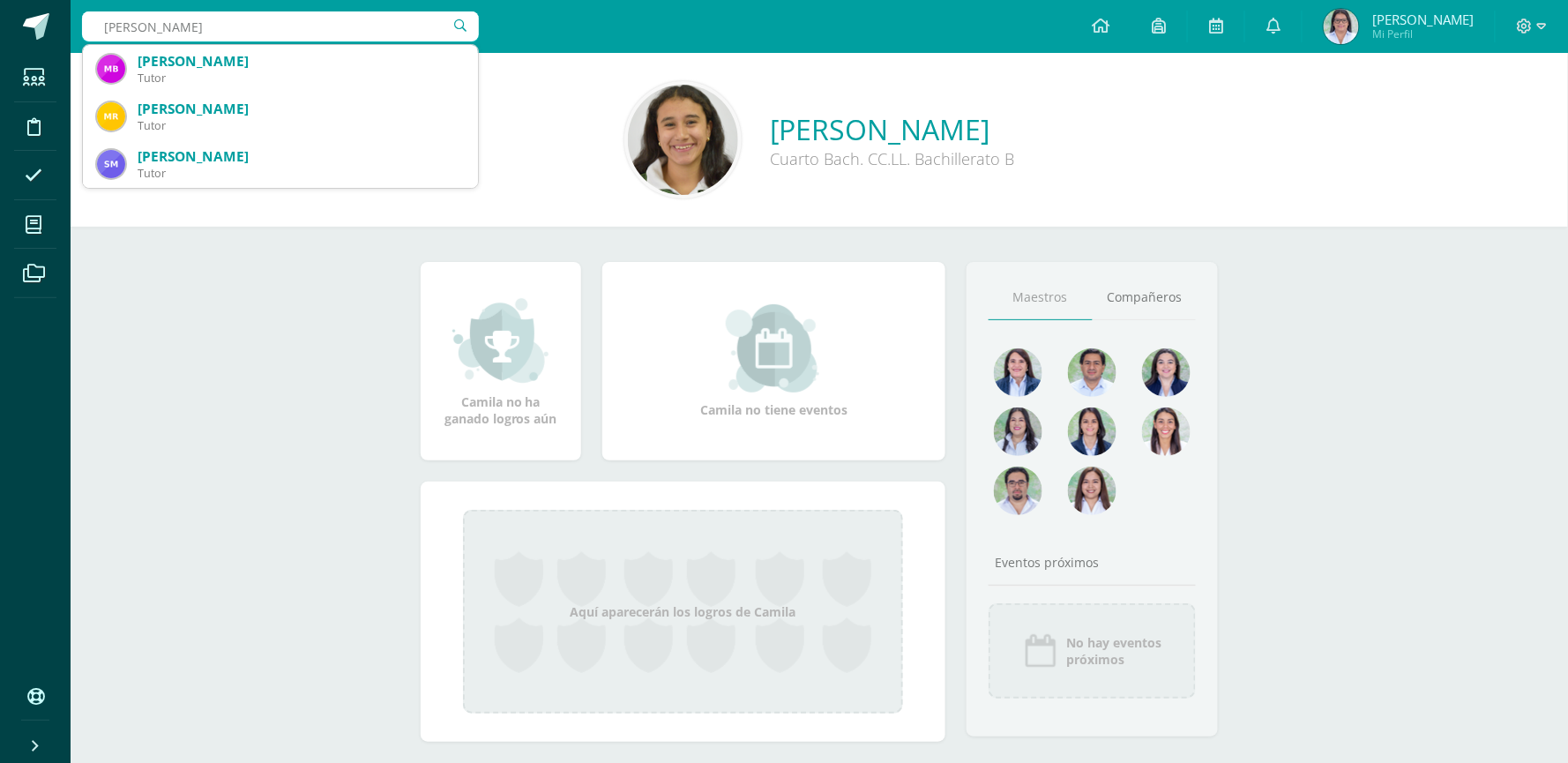
type input "isabella morales"
click at [254, 356] on div "Camila Fajardo Leal Cuarto Bach. CC.LL. Bachillerato B Camila no ha ganado logr…" at bounding box center [819, 425] width 1497 height 745
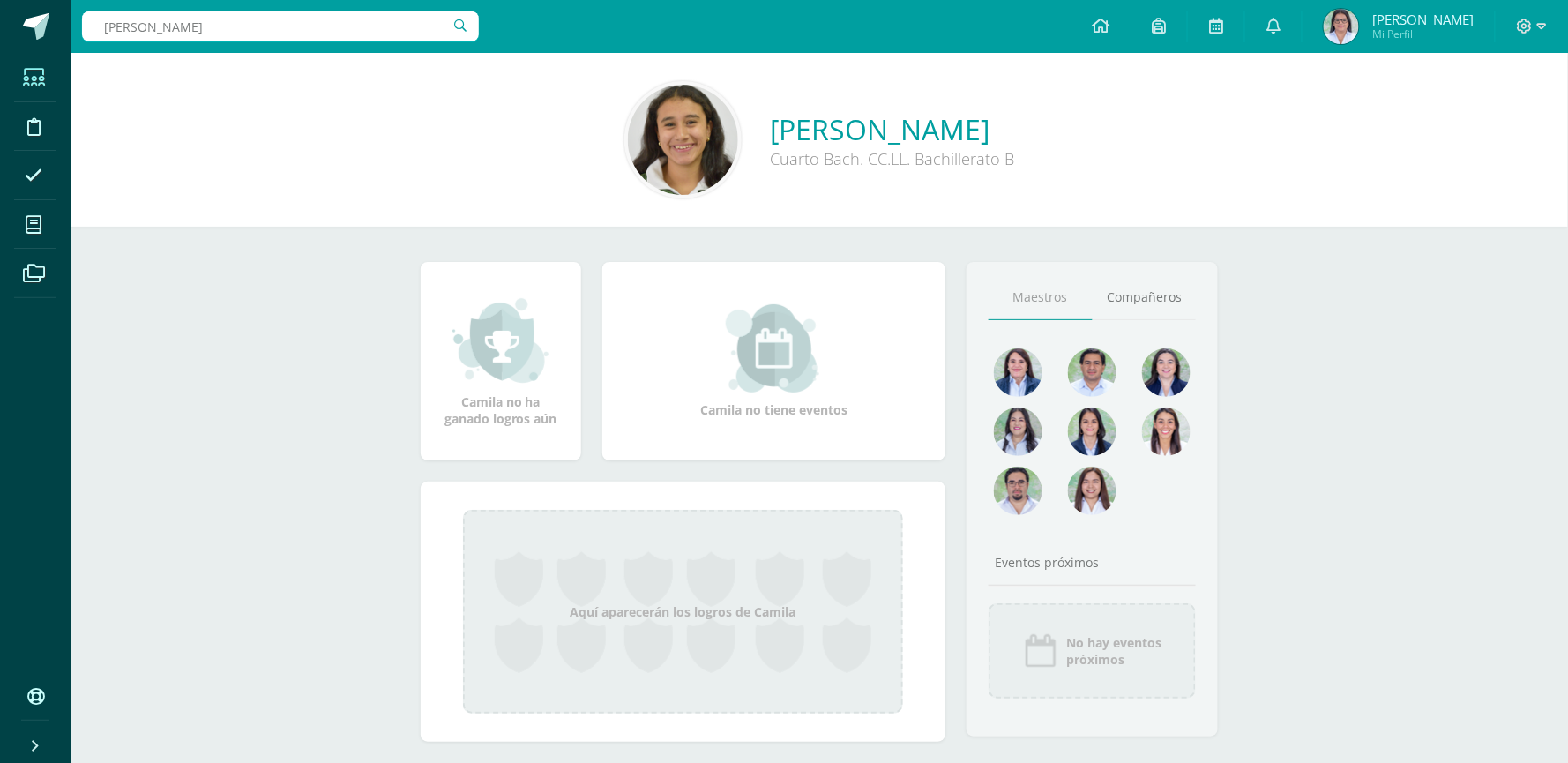
click at [49, 82] on span at bounding box center [34, 77] width 39 height 39
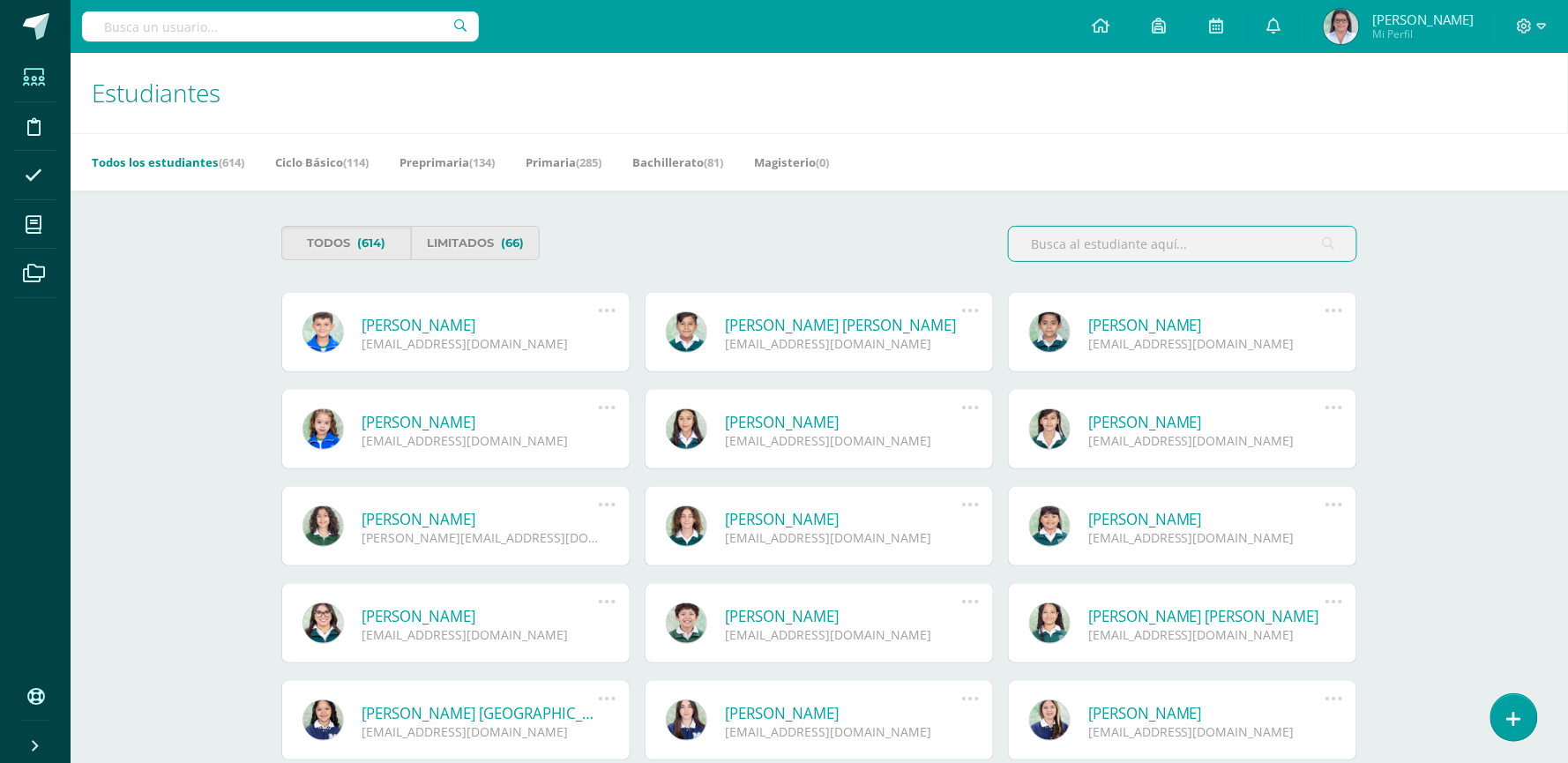
click at [305, 29] on input "text" at bounding box center [280, 26] width 397 height 30
type input "[PERSON_NAME]"
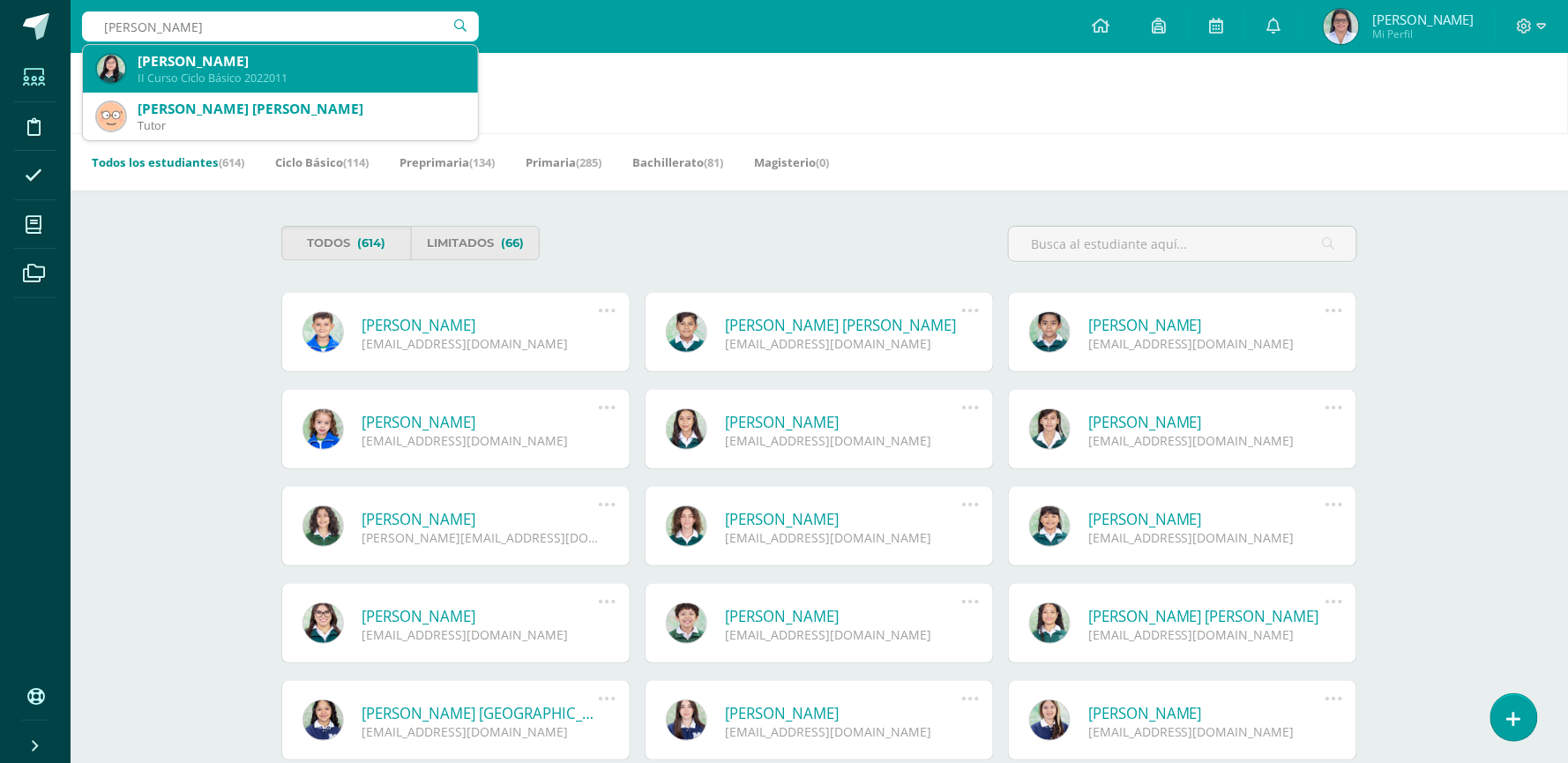
click at [361, 65] on div "[PERSON_NAME]" at bounding box center [300, 61] width 326 height 19
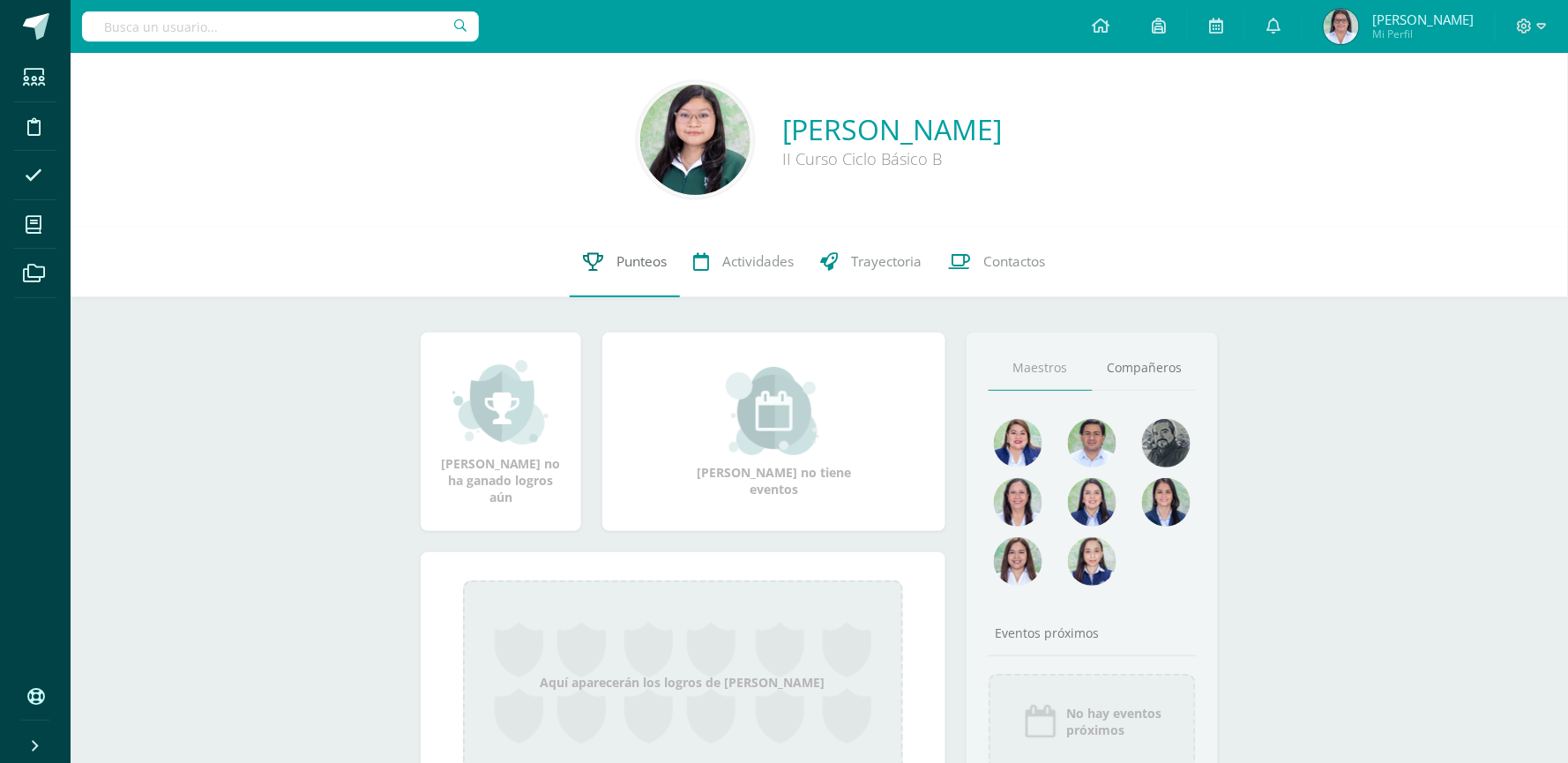
click at [645, 266] on span "Punteos" at bounding box center [642, 261] width 50 height 19
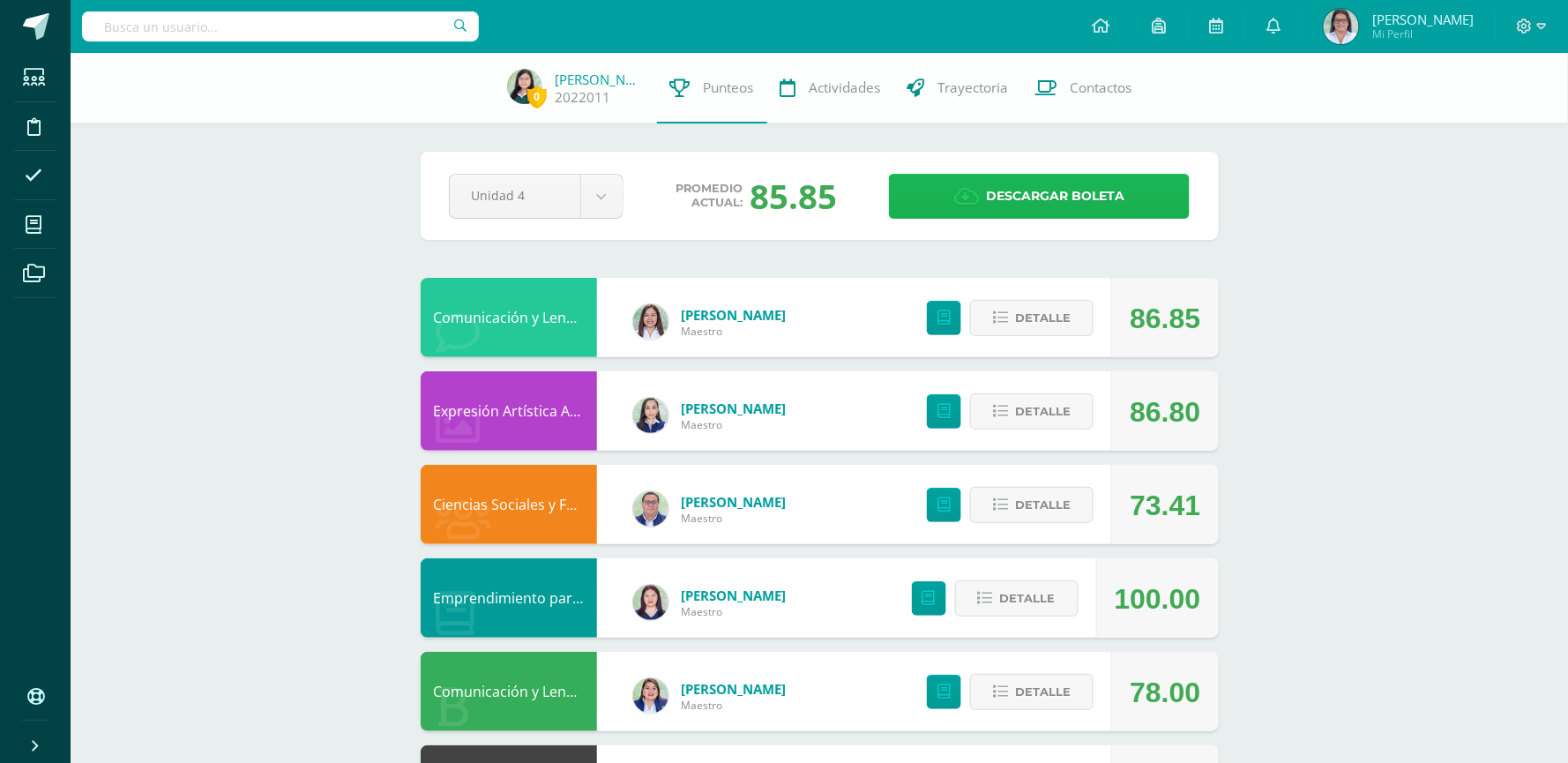
click at [999, 205] on span "Descargar boleta" at bounding box center [1055, 196] width 138 height 43
click at [329, 22] on input "text" at bounding box center [280, 26] width 397 height 30
type input "valentina mendez"
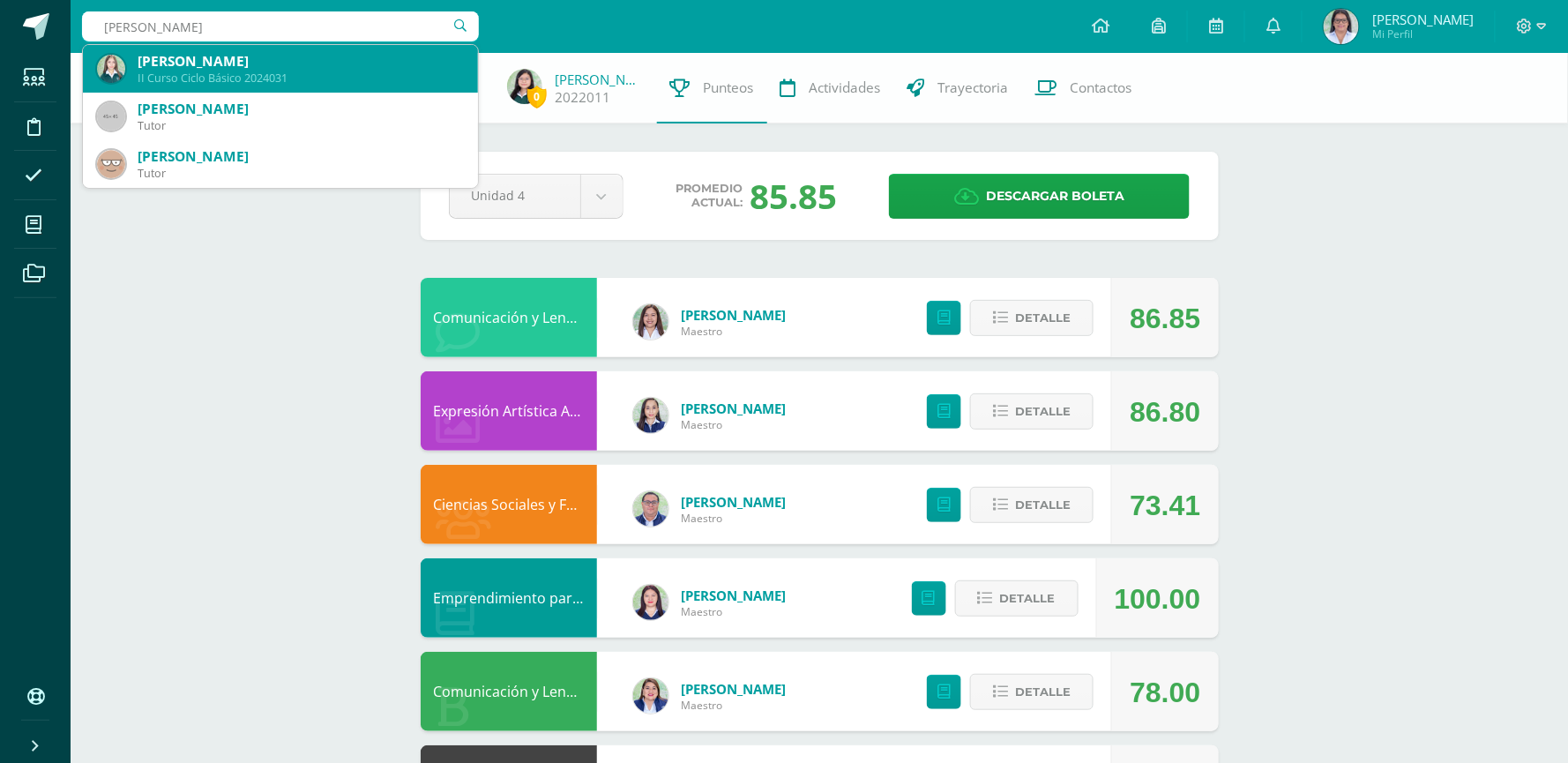
click at [315, 58] on div "Valentina Mendez Cespedes" at bounding box center [300, 61] width 326 height 19
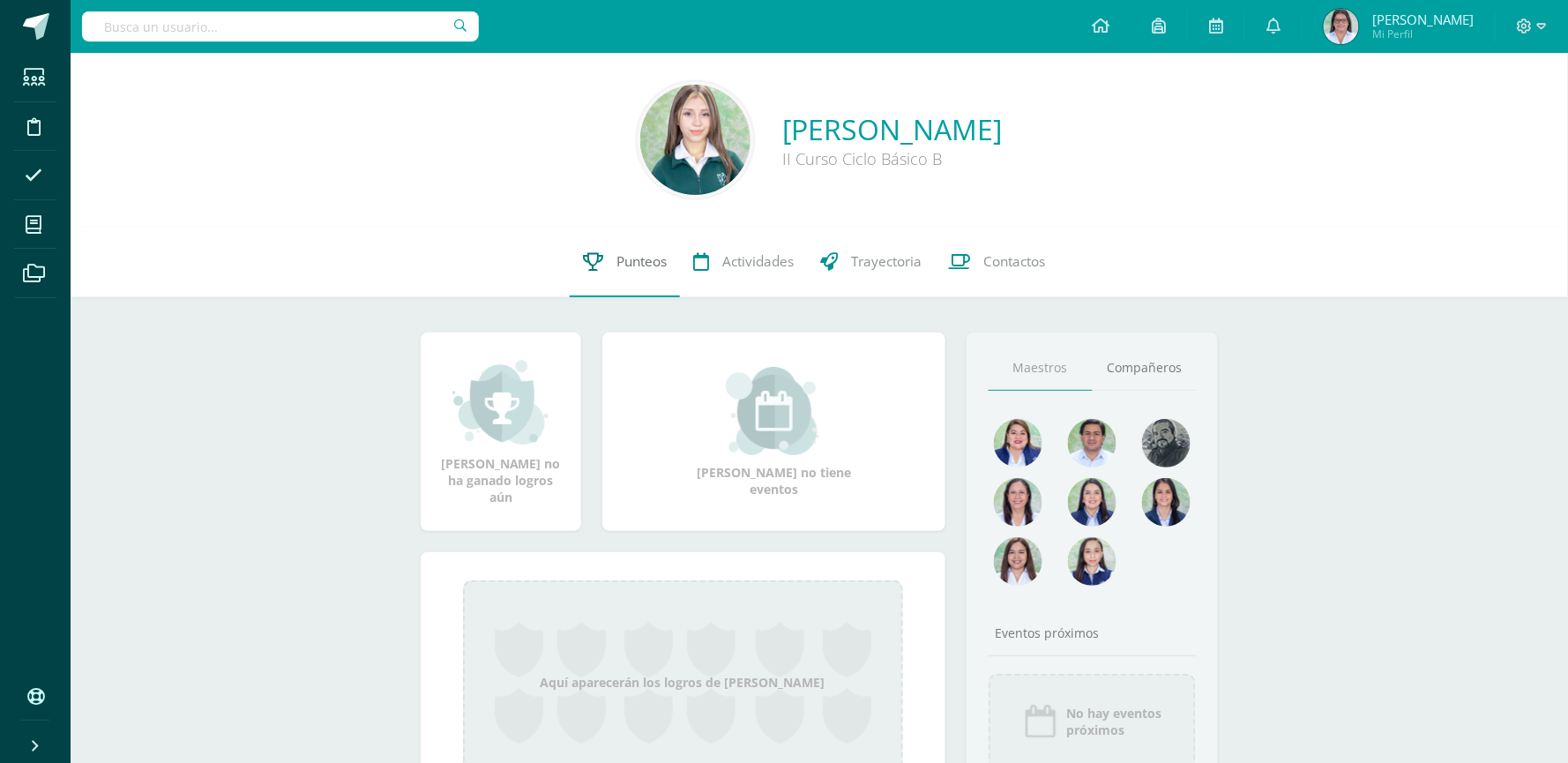
click at [642, 264] on span "Punteos" at bounding box center [642, 261] width 50 height 19
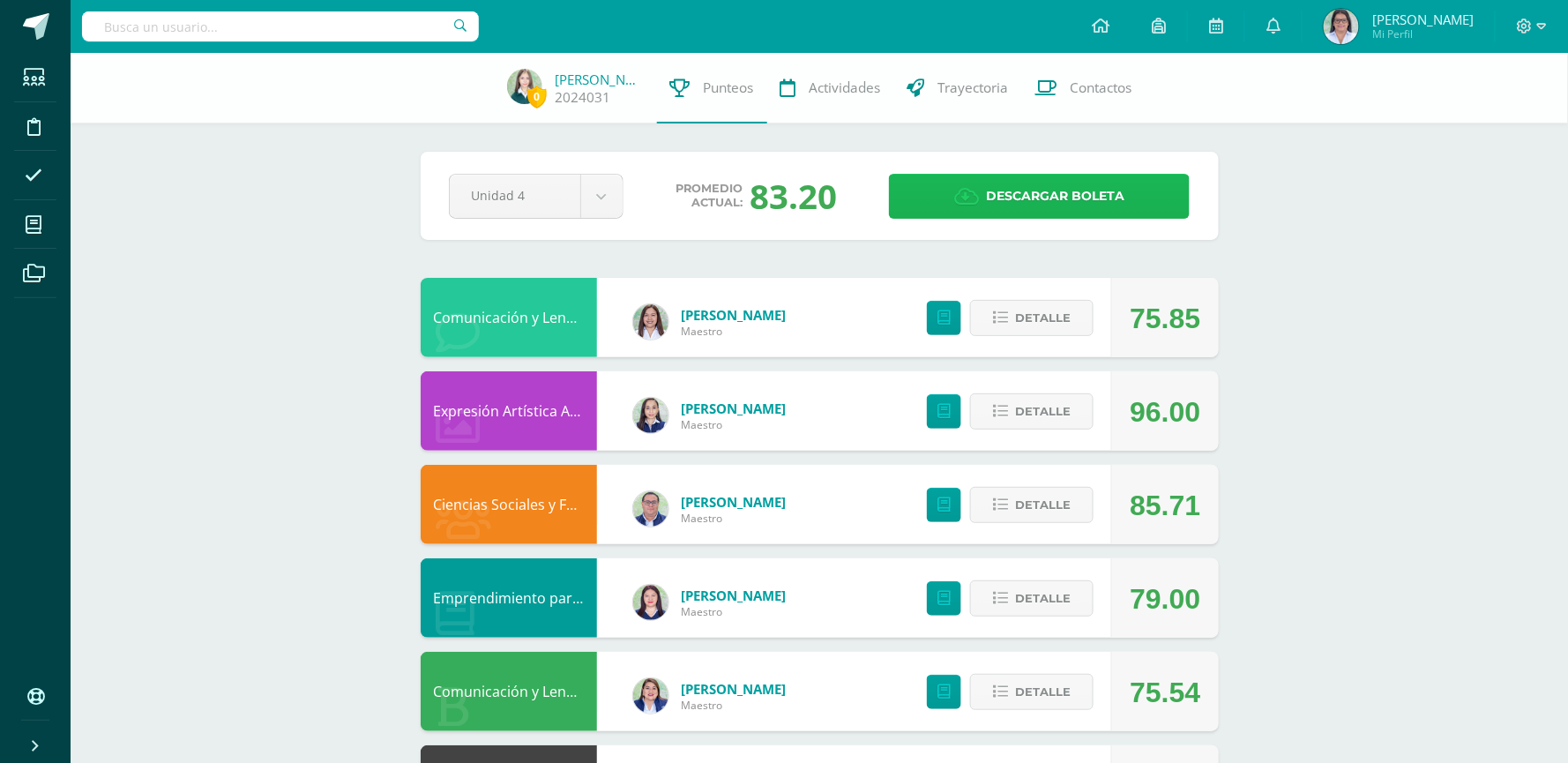
click at [1059, 191] on span "Descargar boleta" at bounding box center [1055, 196] width 138 height 43
click at [216, 22] on input "text" at bounding box center [280, 26] width 397 height 30
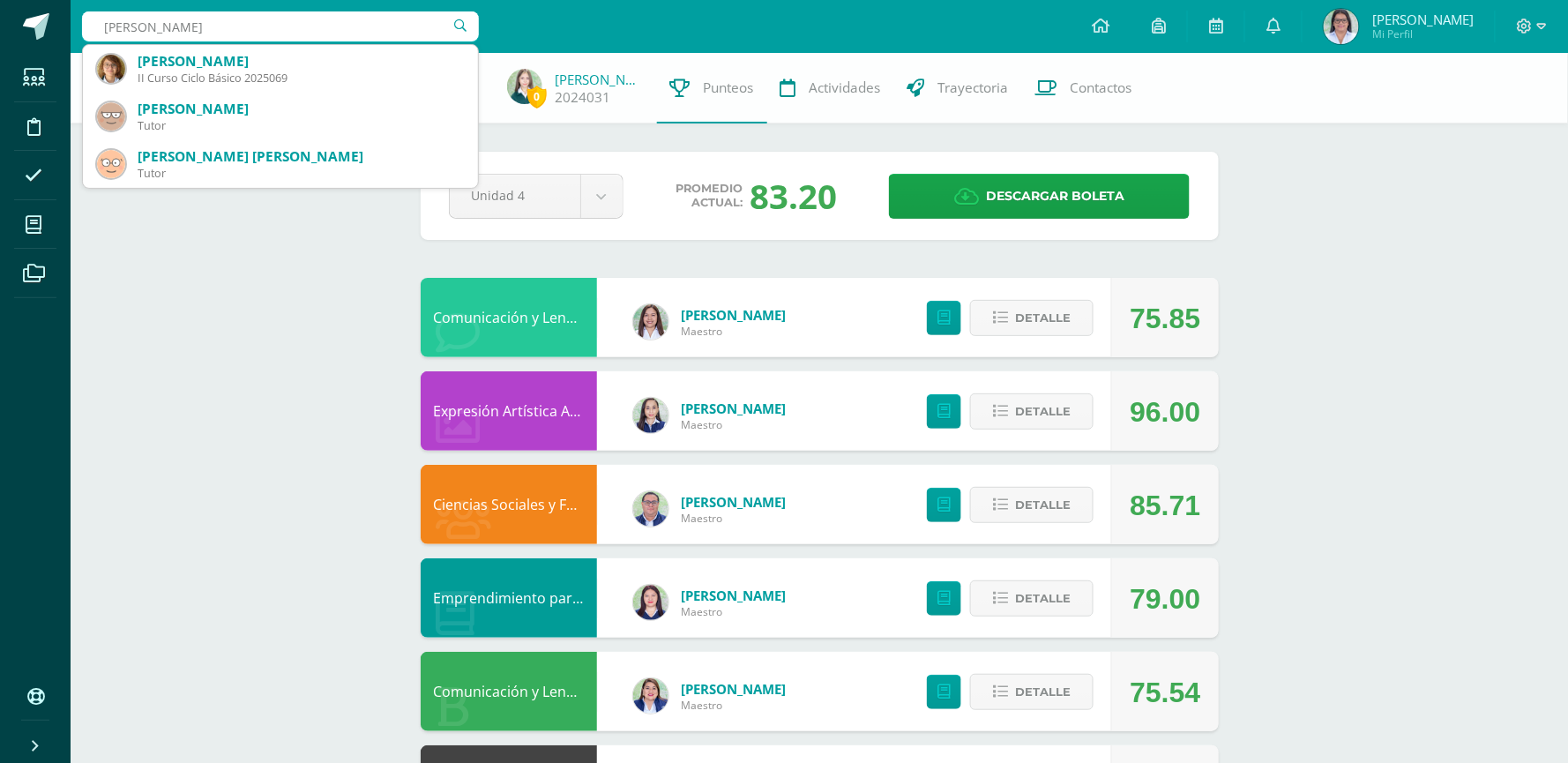
type input "lourdes orozco"
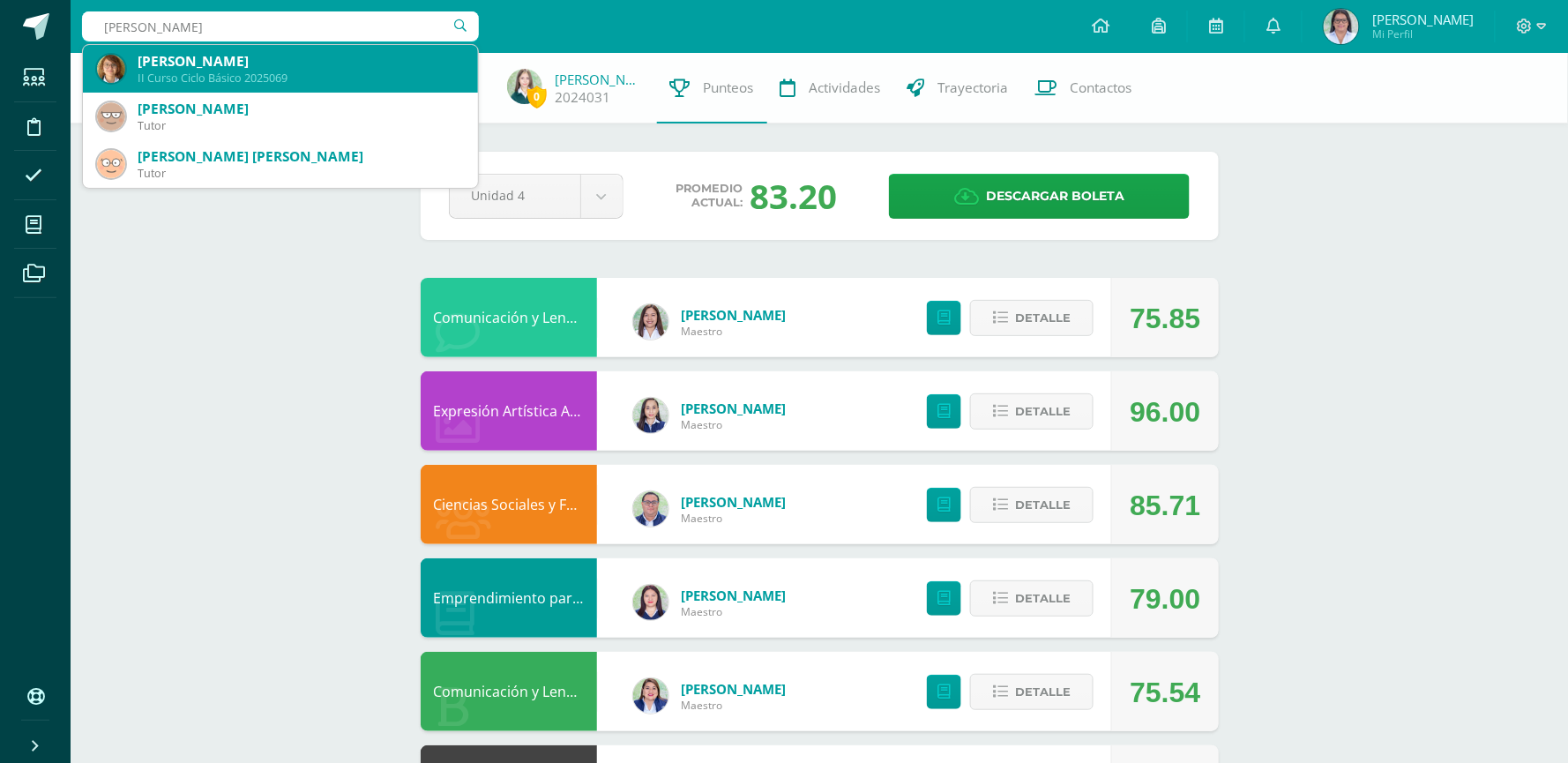
click at [252, 65] on div "Lourdes Sophie Orozco Pérez" at bounding box center [300, 61] width 326 height 19
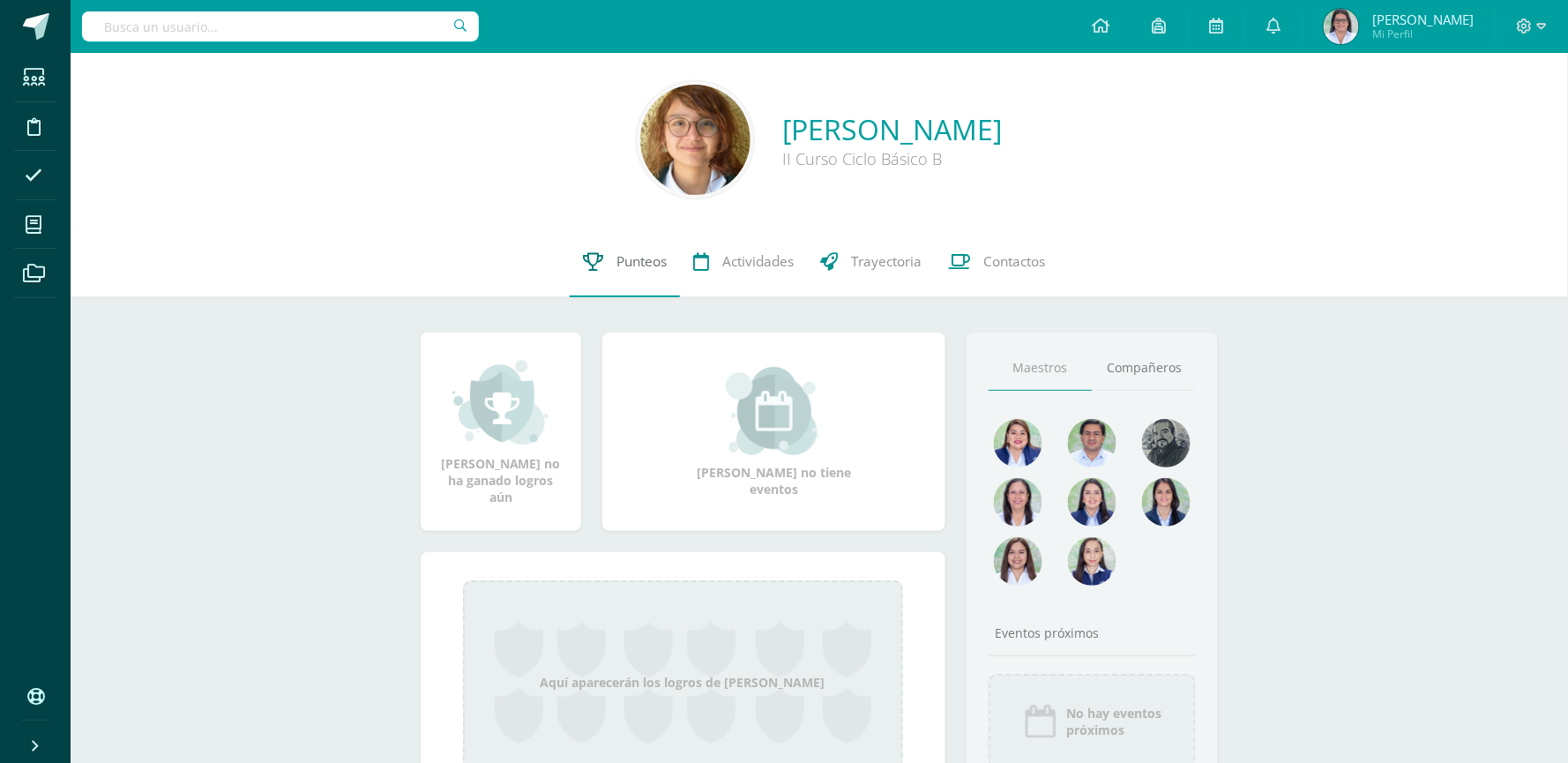
click at [644, 265] on span "Punteos" at bounding box center [642, 261] width 50 height 19
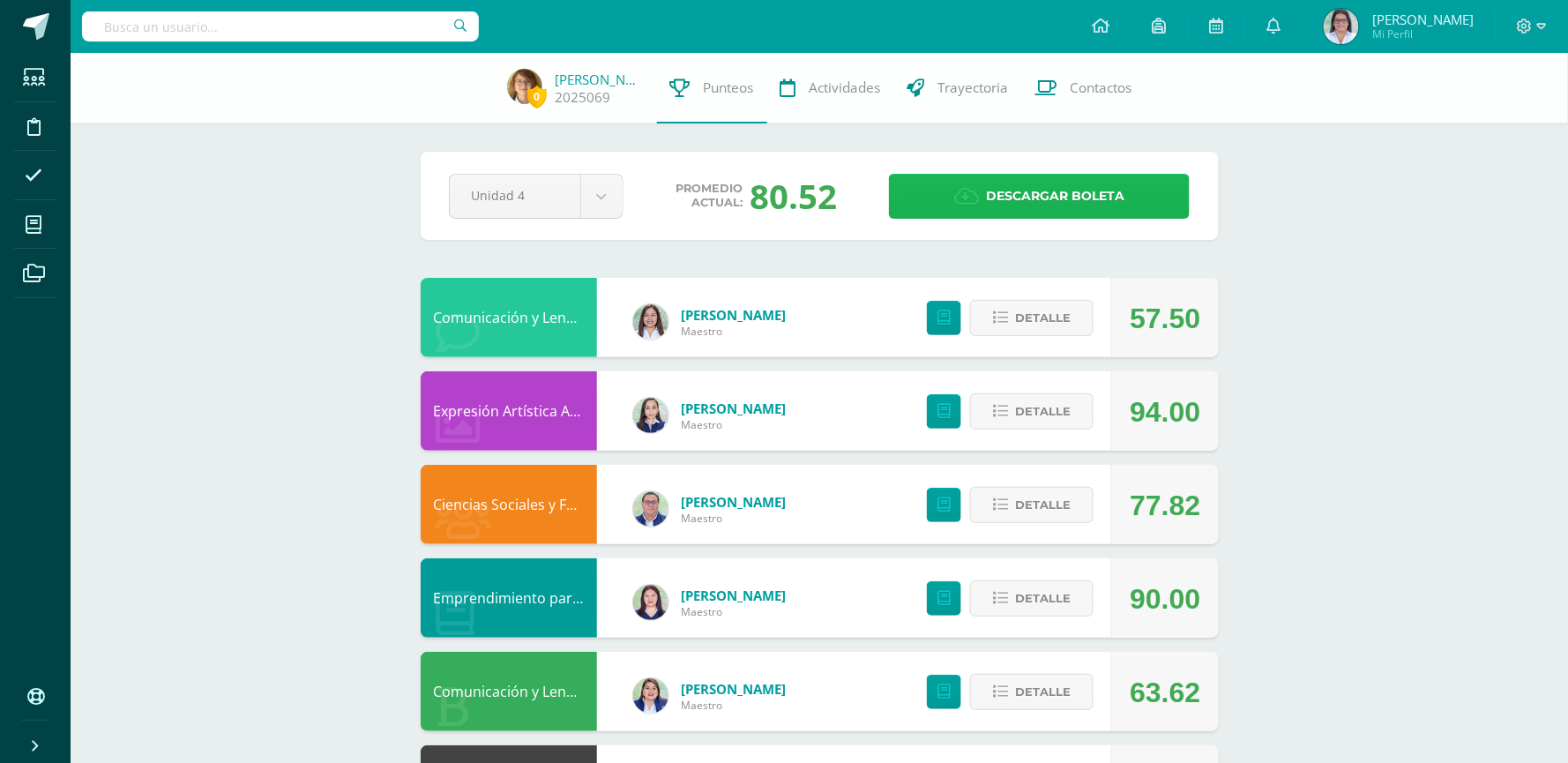
click at [1041, 181] on span "Descargar boleta" at bounding box center [1055, 196] width 138 height 43
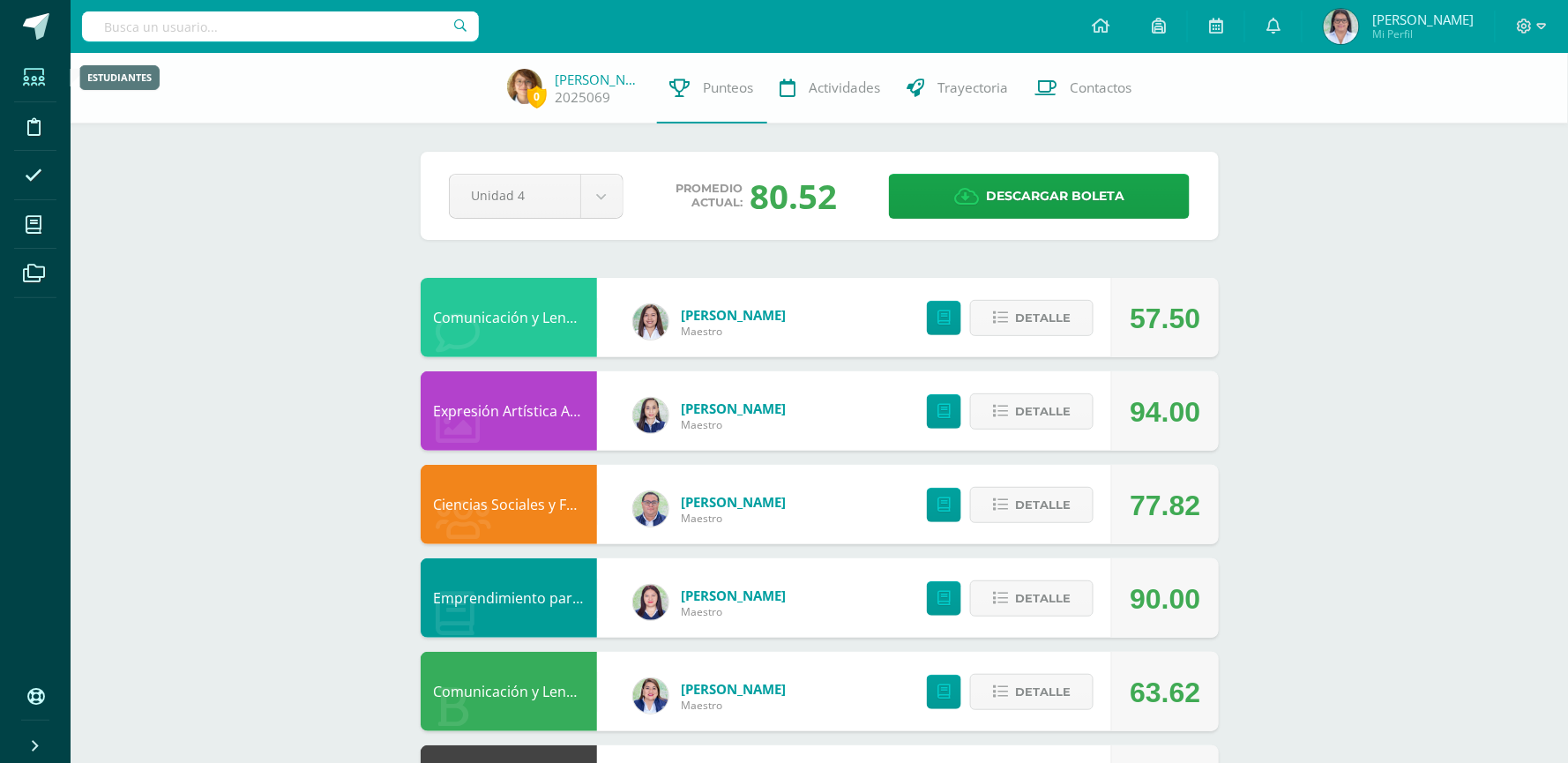
click at [30, 85] on icon at bounding box center [34, 78] width 22 height 18
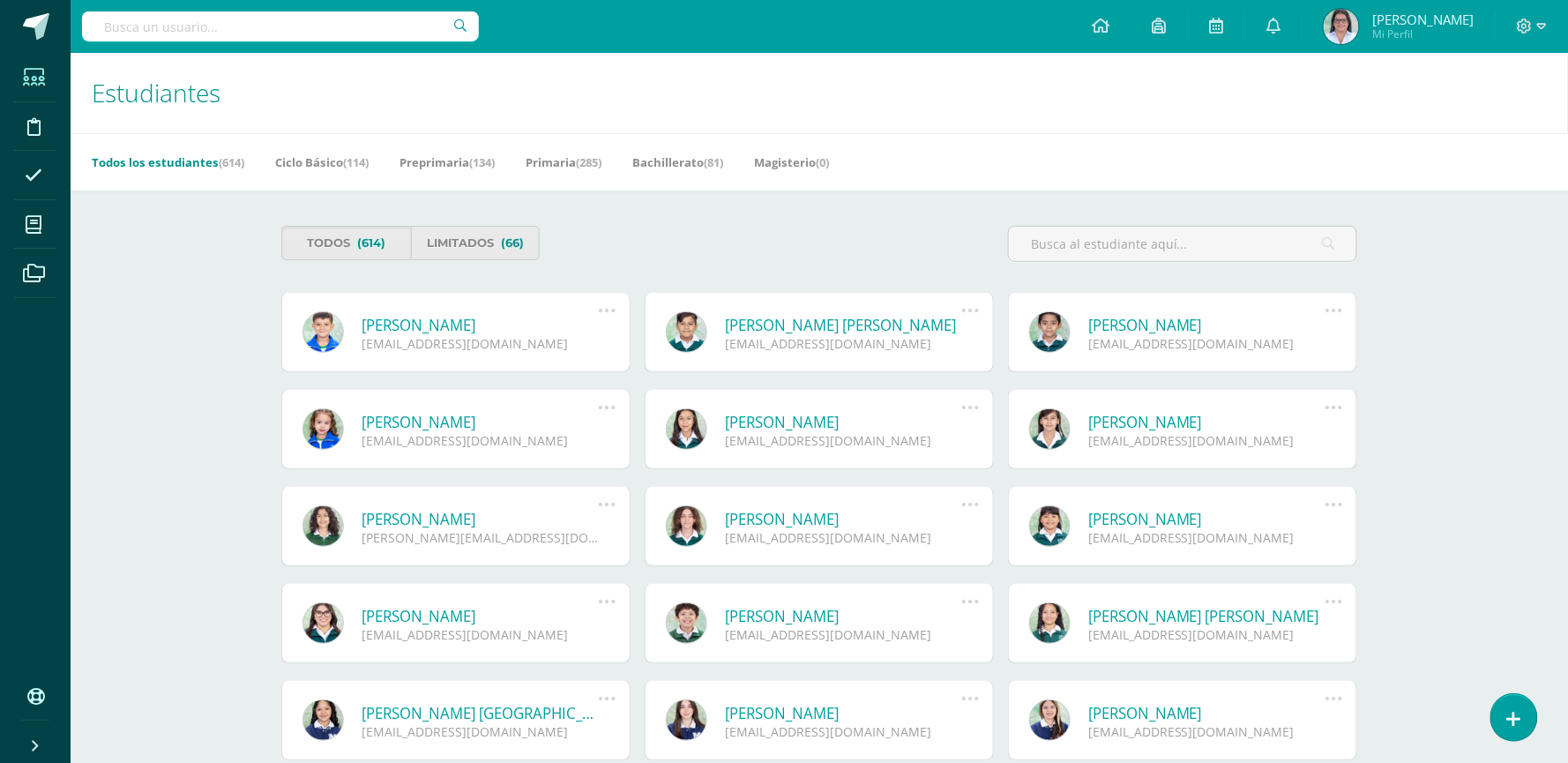
click at [212, 22] on input "text" at bounding box center [280, 26] width 397 height 30
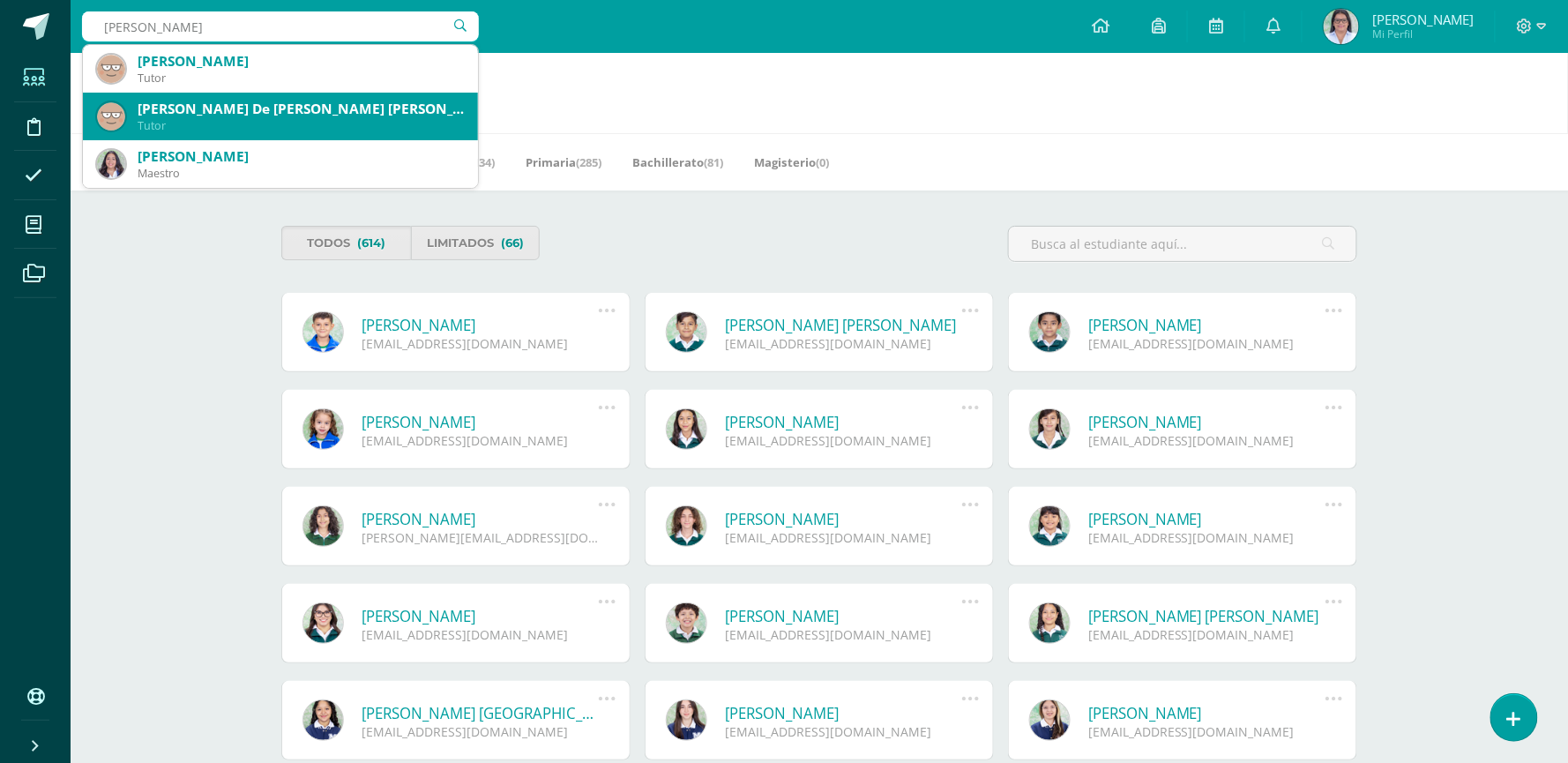
type input "lourdes orozco"
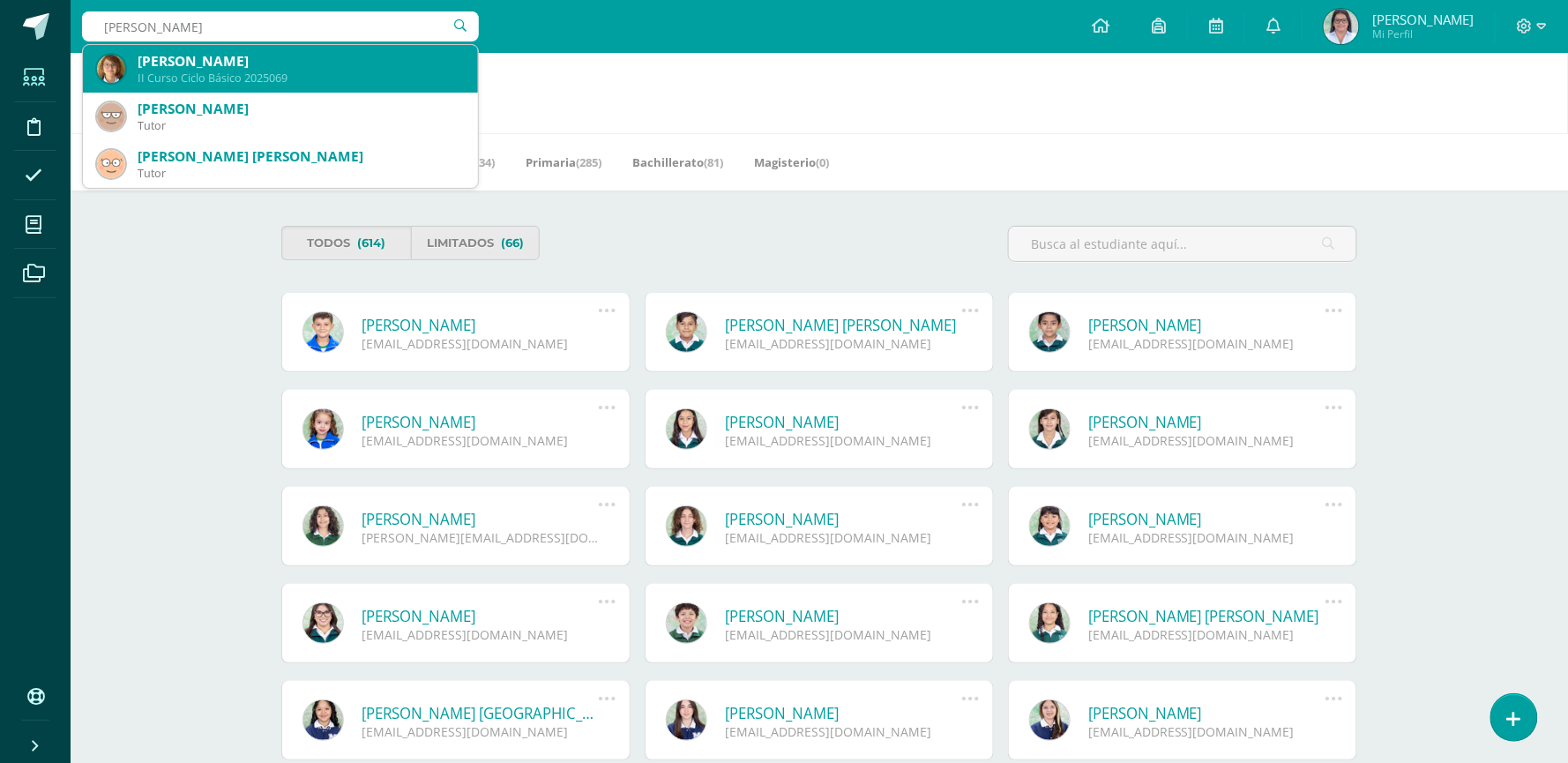
click at [288, 55] on div "Lourdes Sophie Orozco Pérez" at bounding box center [300, 61] width 326 height 19
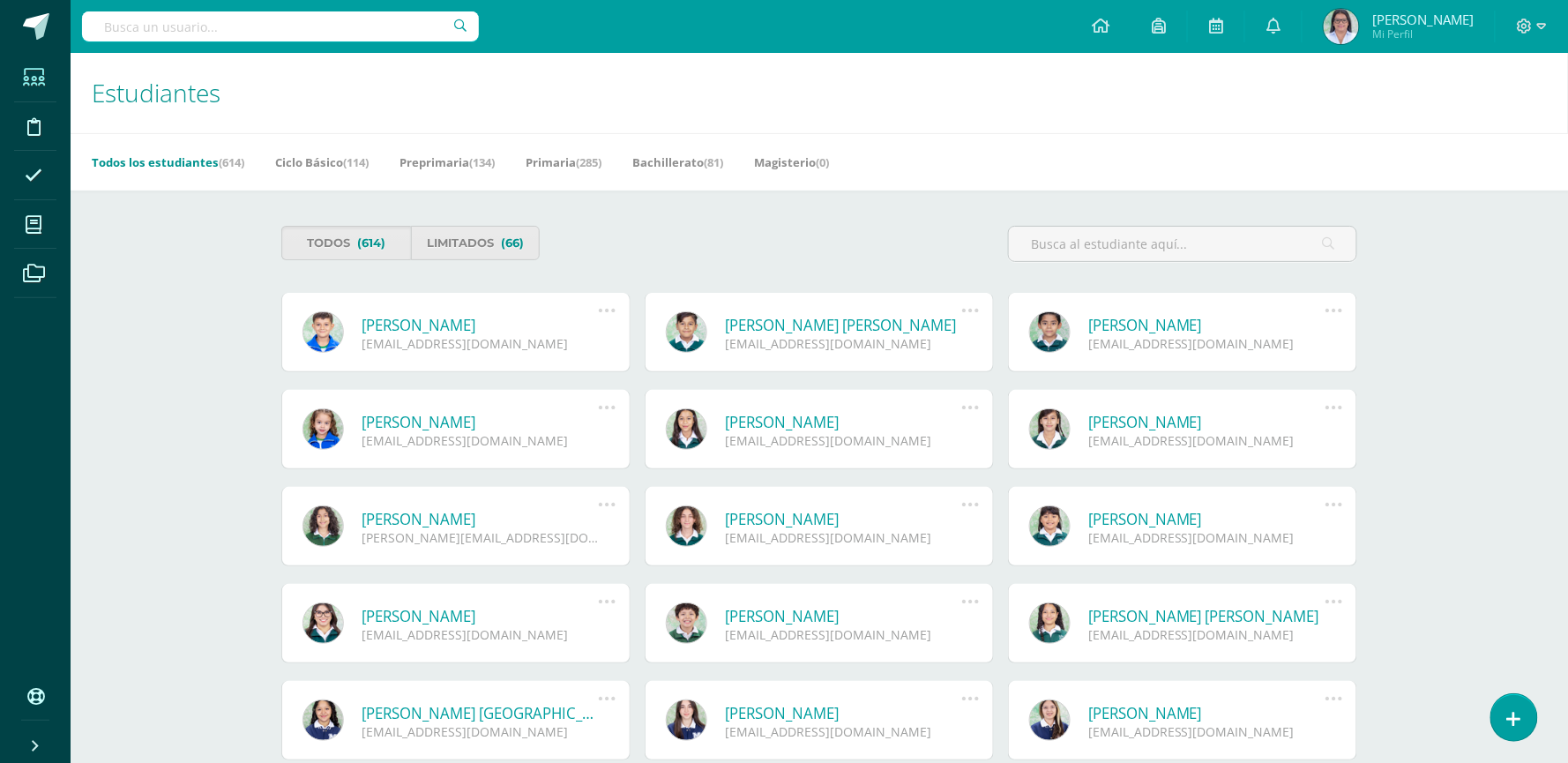
click at [288, 55] on div "Estudiantes Archivo de Estudiantes Acá podrás realizar una búsqueda de todos lo…" at bounding box center [819, 93] width 1497 height 81
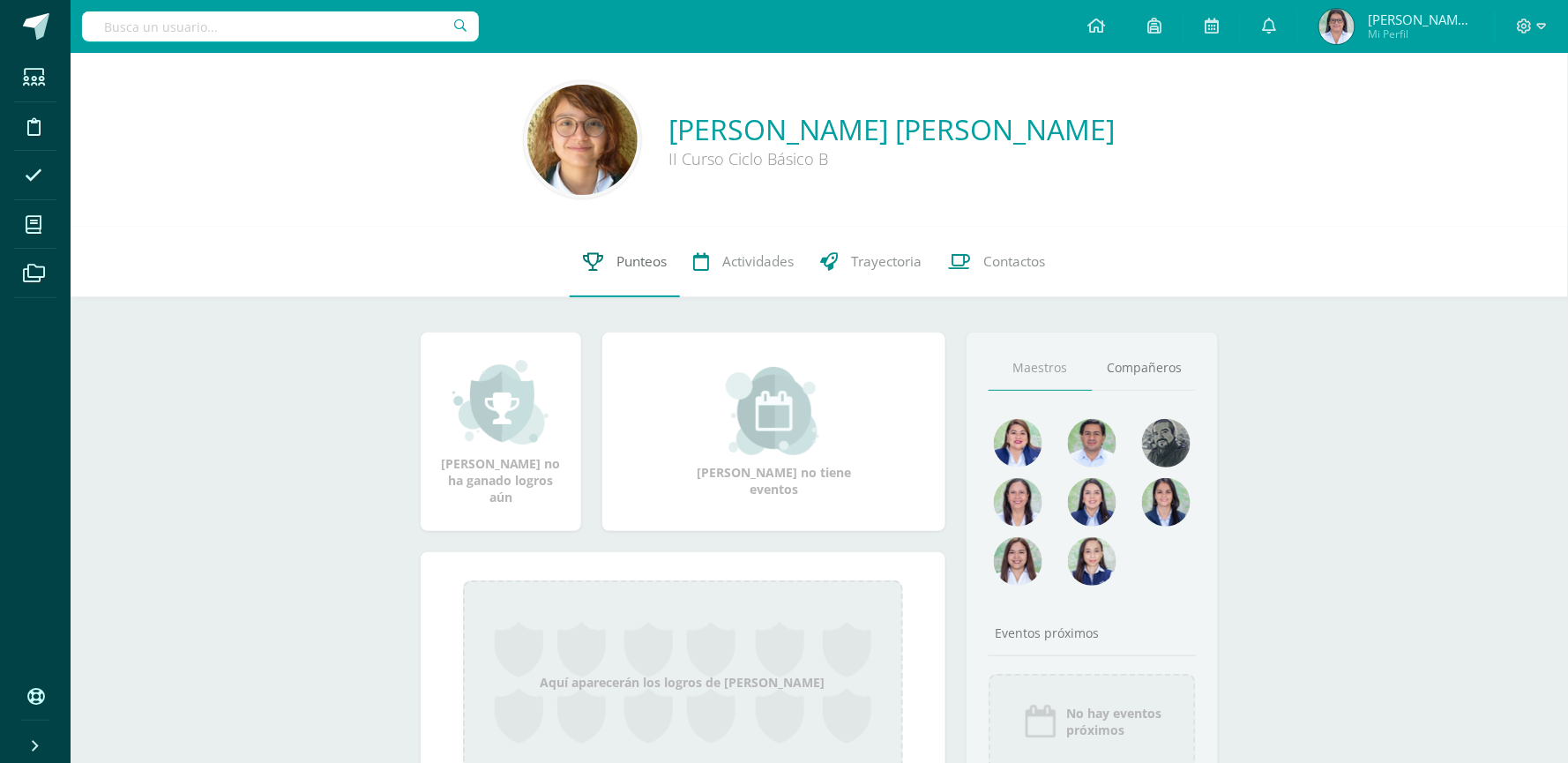
click at [653, 254] on span "Punteos" at bounding box center [642, 261] width 50 height 19
